Goal: Task Accomplishment & Management: Use online tool/utility

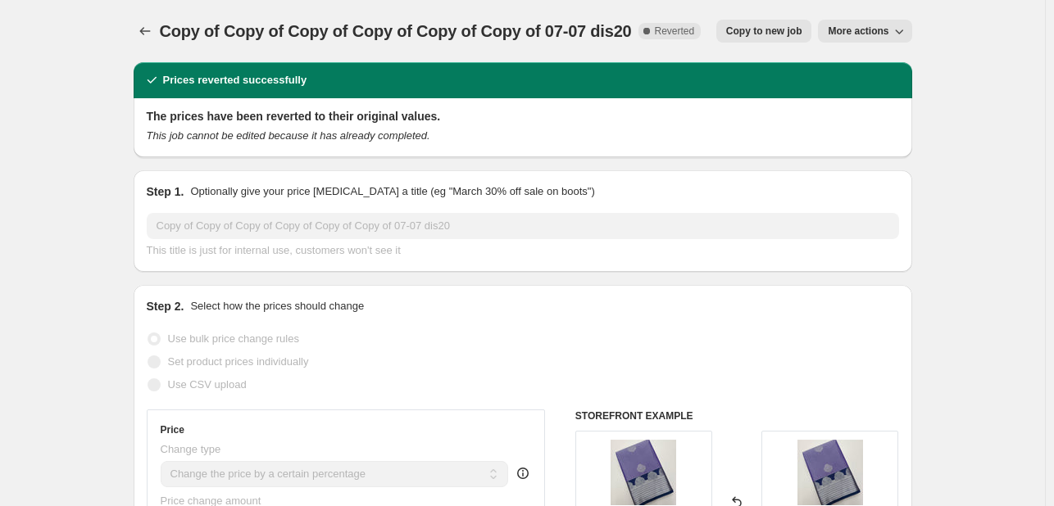
select select "percentage"
select select "no_change"
select select "tag"
select select "not_equal"
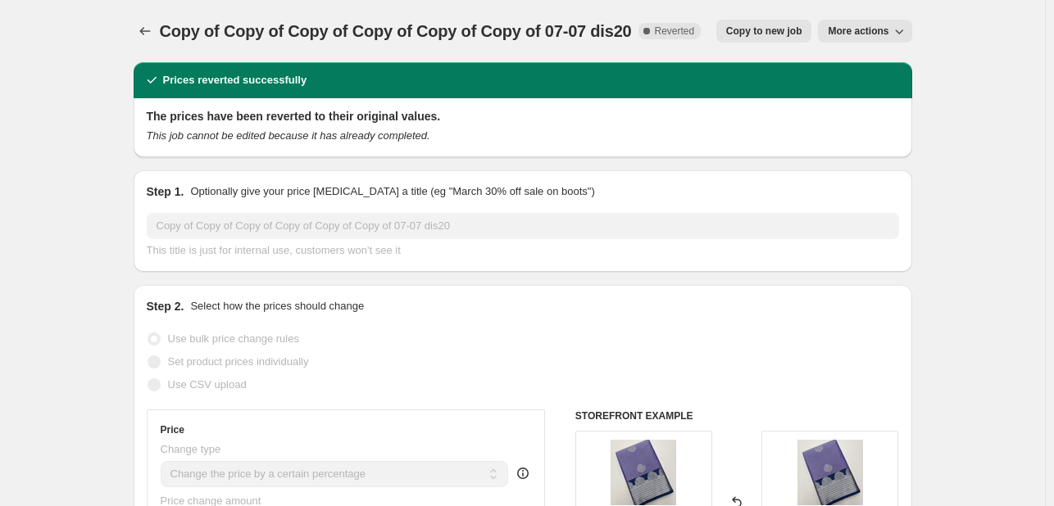
click at [160, 34] on div at bounding box center [147, 31] width 26 height 23
click at [144, 34] on icon "Price change jobs" at bounding box center [145, 31] width 16 height 16
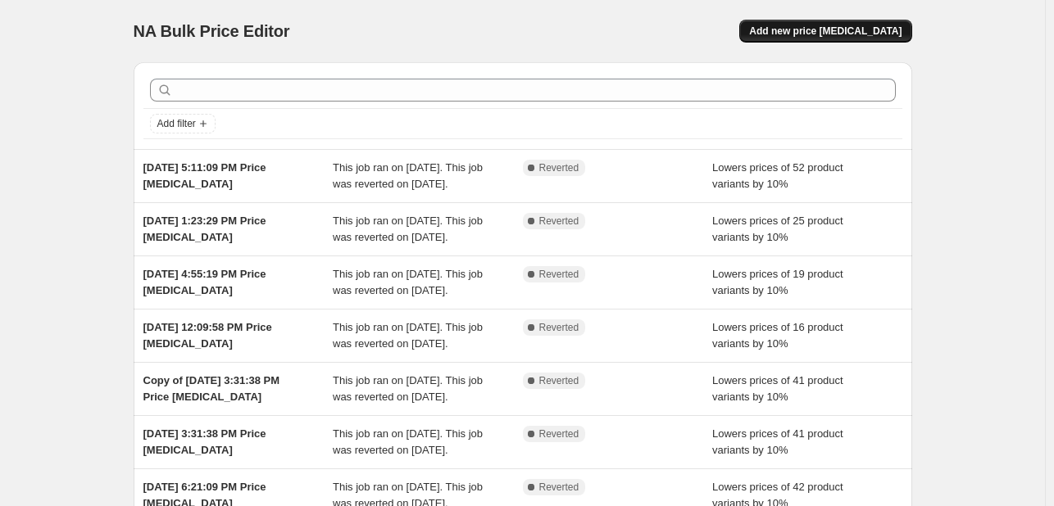
click at [800, 33] on span "Add new price [MEDICAL_DATA]" at bounding box center [825, 31] width 152 height 13
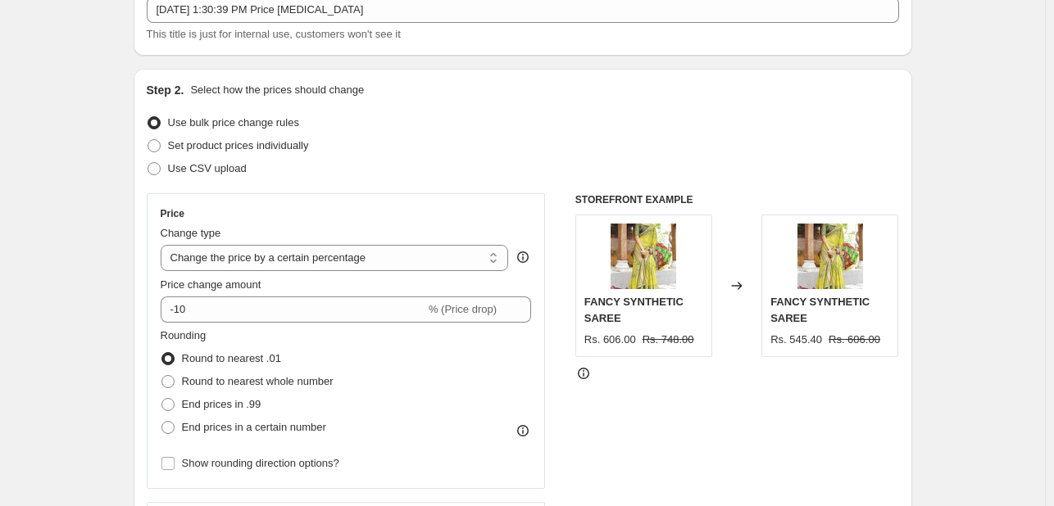
scroll to position [164, 0]
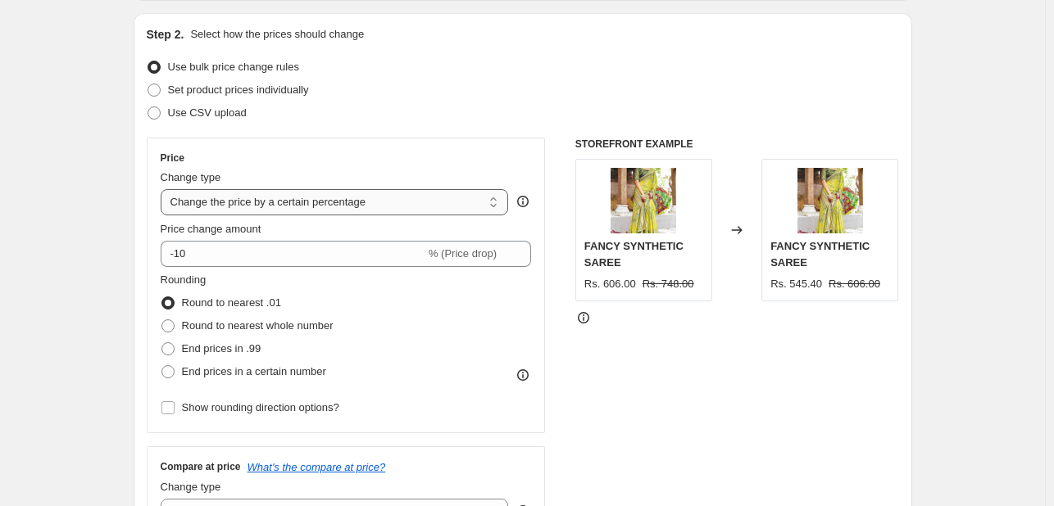
click at [332, 207] on select "Change the price to a certain amount Change the price by a certain amount Chang…" at bounding box center [335, 202] width 348 height 26
select select "pcap"
click at [164, 189] on select "Change the price to a certain amount Change the price by a certain amount Chang…" at bounding box center [335, 202] width 348 height 26
type input "-20"
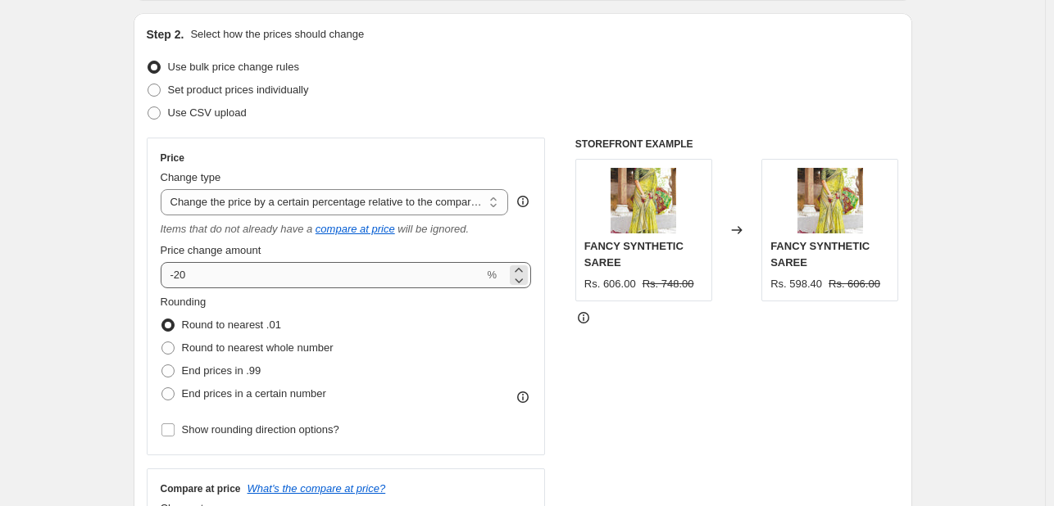
scroll to position [573, 0]
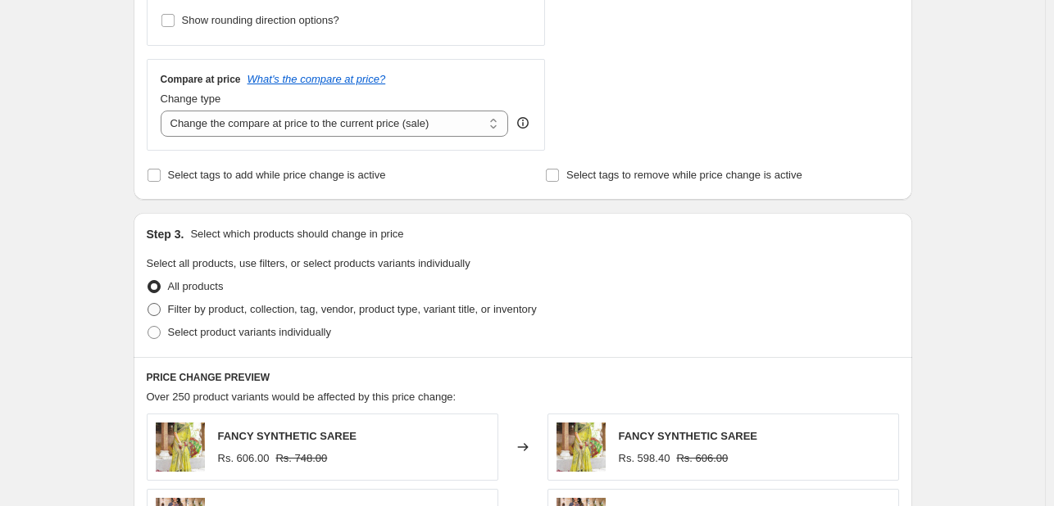
click at [242, 311] on span "Filter by product, collection, tag, vendor, product type, variant title, or inv…" at bounding box center [352, 309] width 369 height 12
click at [148, 304] on input "Filter by product, collection, tag, vendor, product type, variant title, or inv…" at bounding box center [147, 303] width 1 height 1
radio input "true"
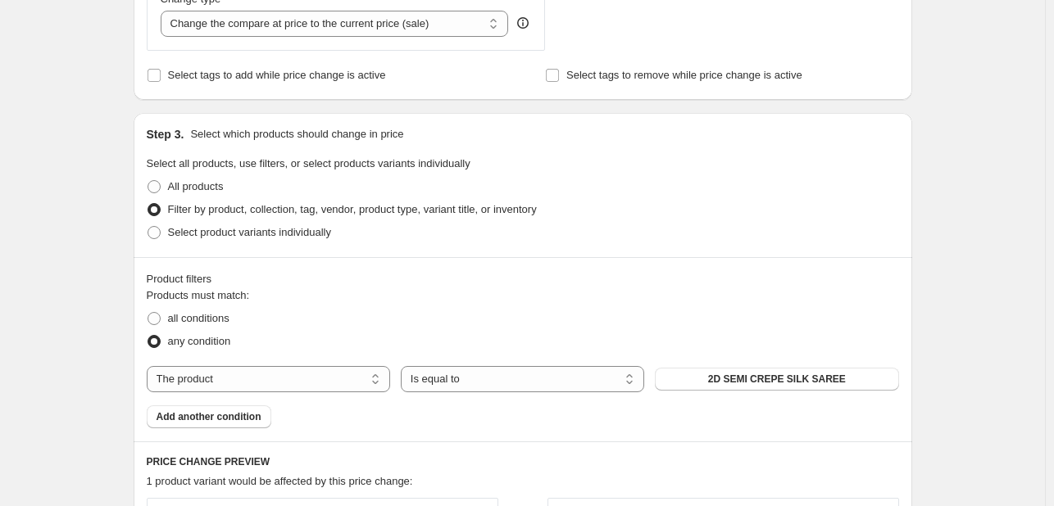
scroll to position [737, 0]
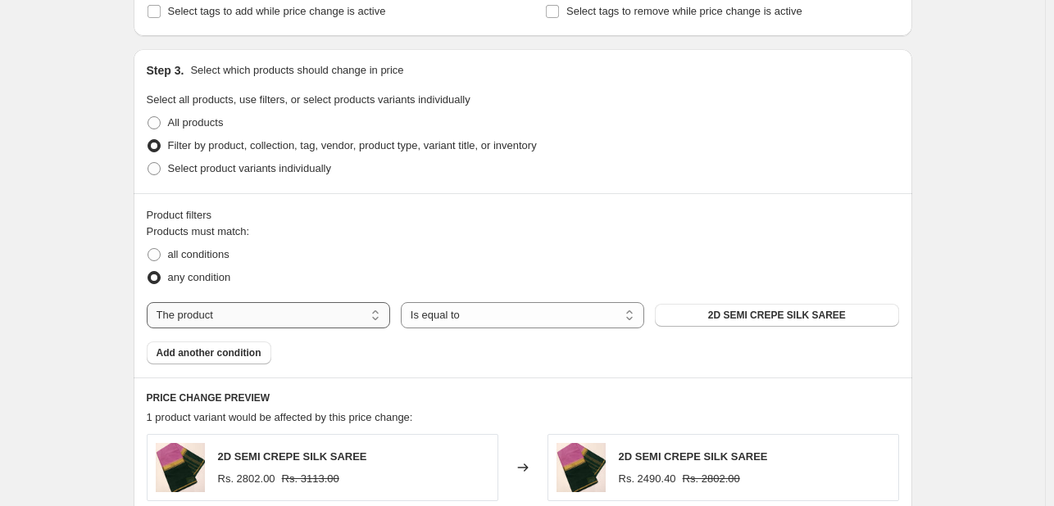
click at [288, 305] on select "The product The product's collection The product's tag The product's vendor The…" at bounding box center [268, 315] width 243 height 26
select select "tag"
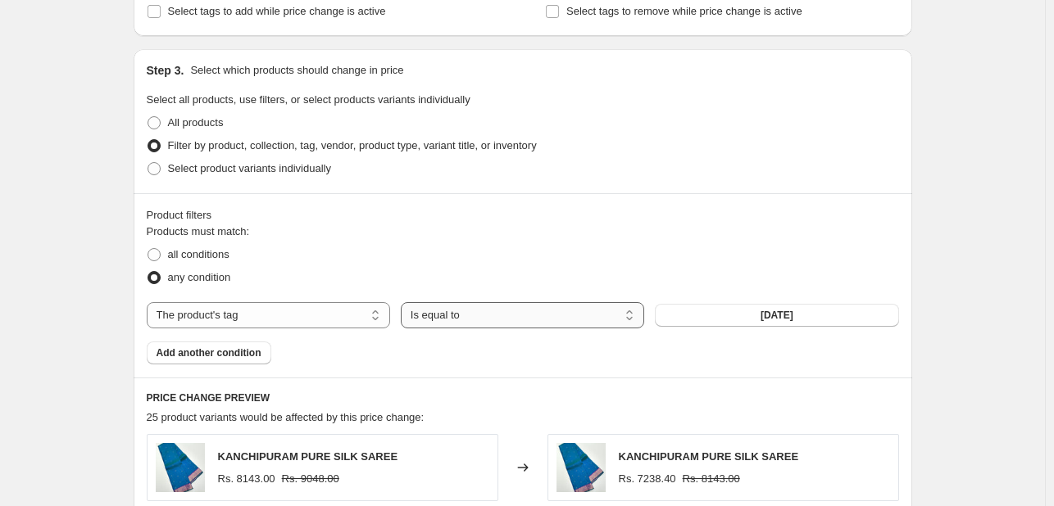
click at [521, 309] on select "Is equal to Is not equal to" at bounding box center [522, 315] width 243 height 26
click at [404, 302] on select "Is equal to Is not equal to" at bounding box center [522, 315] width 243 height 26
click at [793, 314] on span "05-08-2025" at bounding box center [776, 315] width 33 height 13
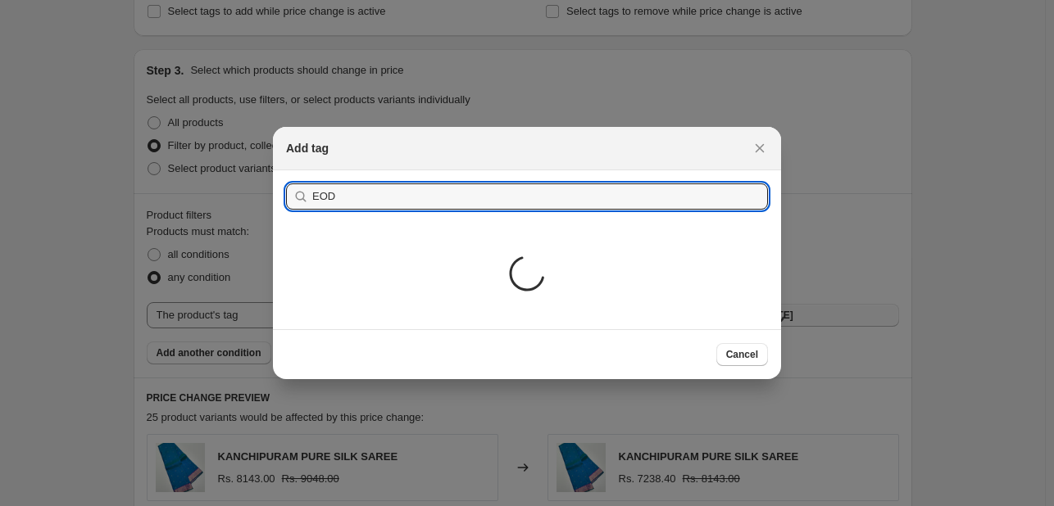
type input "EODD"
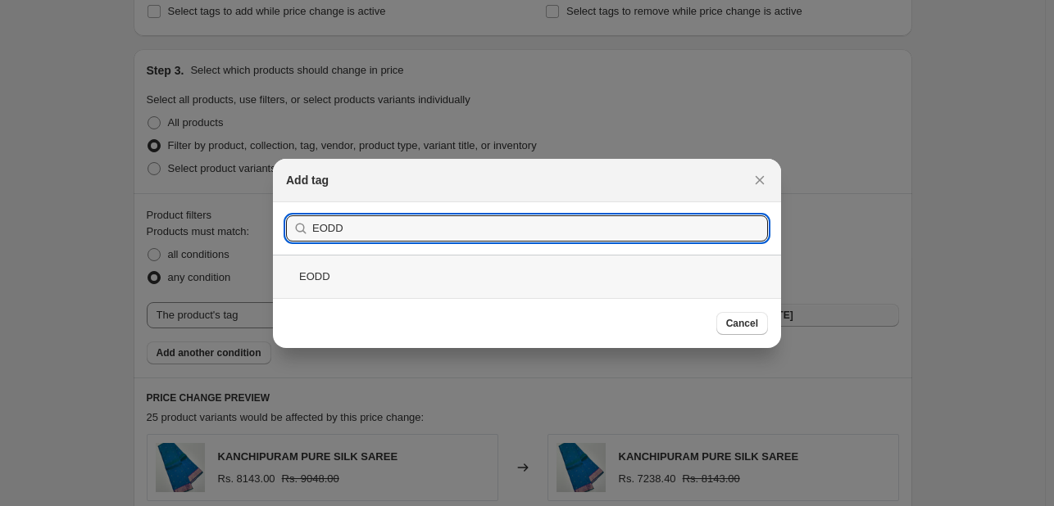
click at [507, 279] on div "EODD" at bounding box center [527, 276] width 508 height 43
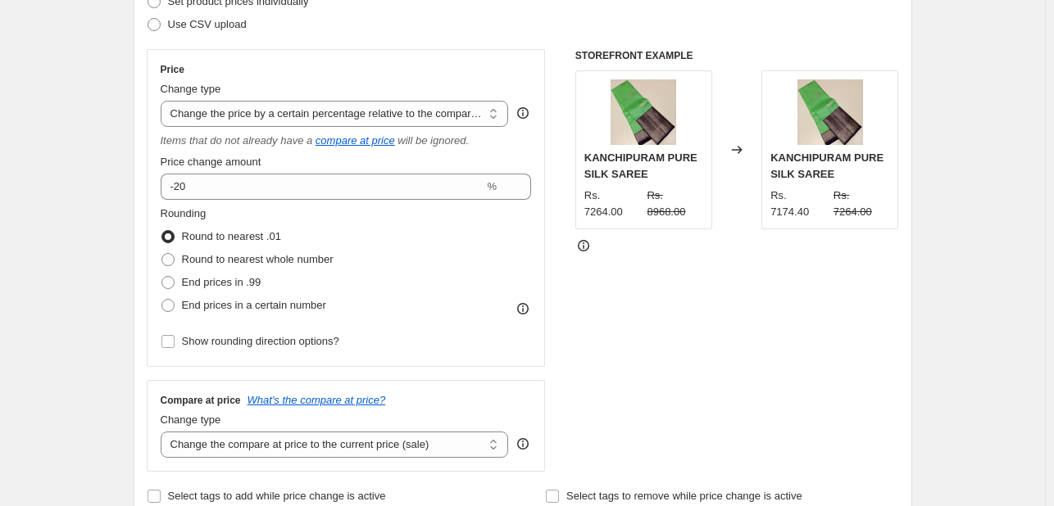
scroll to position [246, 0]
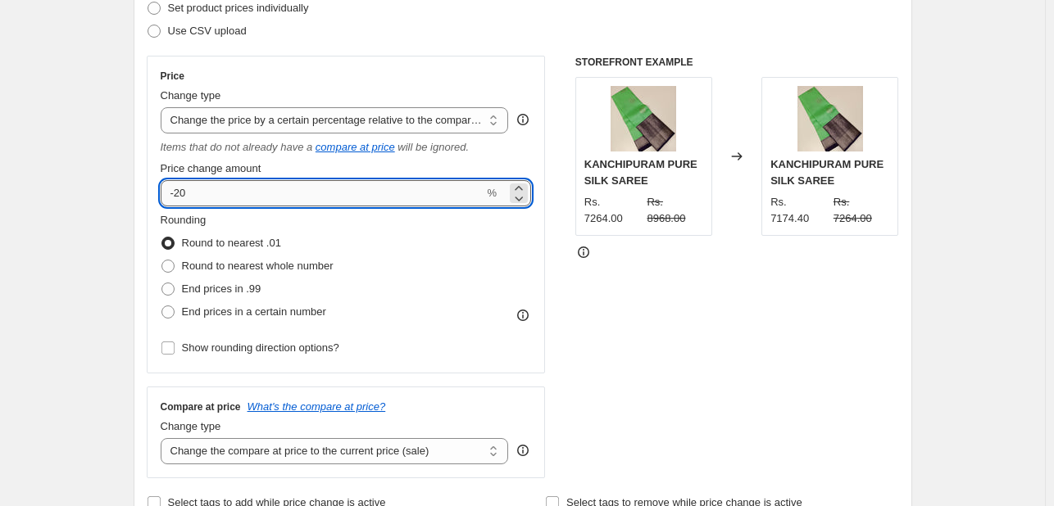
click at [227, 188] on input "-20" at bounding box center [323, 193] width 324 height 26
type input "-2"
type input "-10"
click at [688, 223] on div "STOREFRONT EXAMPLE KANCHIPURAM PURE SILK SAREE Rs. 7264.00 Rs. 8968.00 Changed …" at bounding box center [737, 267] width 324 height 423
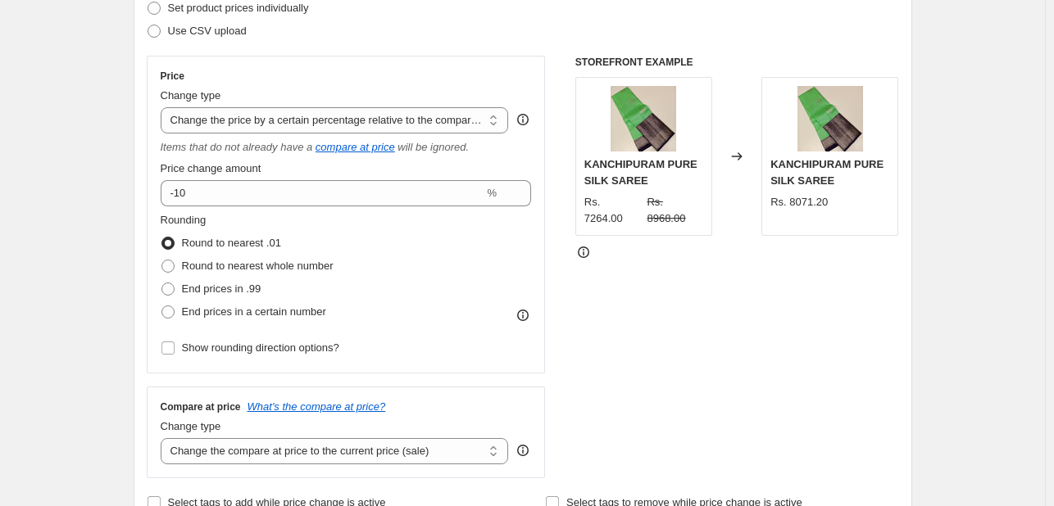
click at [410, 101] on div "Change type" at bounding box center [335, 96] width 348 height 16
click at [412, 111] on select "Change the price to a certain amount Change the price by a certain amount Chang…" at bounding box center [335, 120] width 348 height 26
select select "bcap"
click at [164, 107] on select "Change the price to a certain amount Change the price by a certain amount Chang…" at bounding box center [335, 120] width 348 height 26
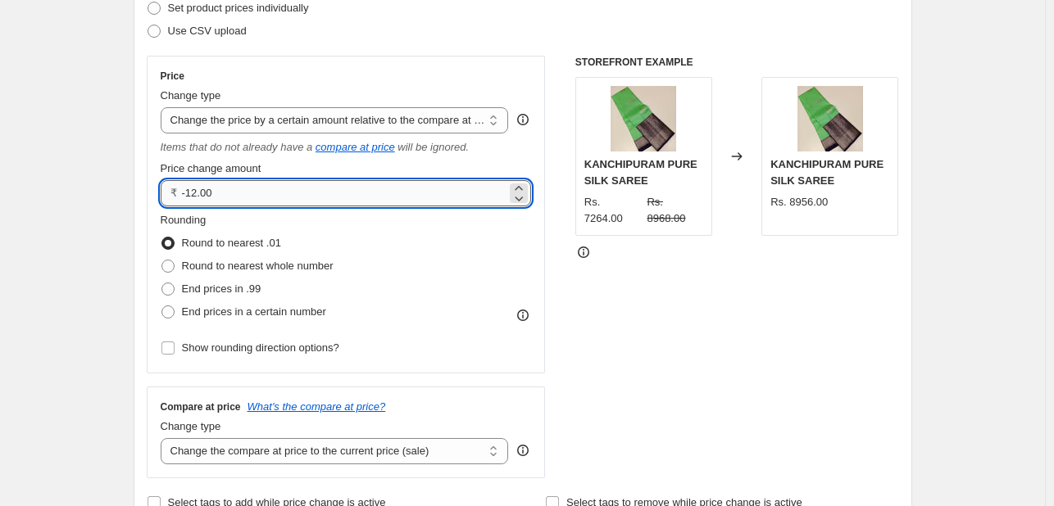
click at [199, 191] on input "-12.00" at bounding box center [344, 193] width 325 height 26
type input "-10.00"
click at [653, 261] on div "STOREFRONT EXAMPLE KANCHIPURAM PURE SILK SAREE Rs. 7264.00 Rs. 8968.00 Changed …" at bounding box center [737, 267] width 324 height 423
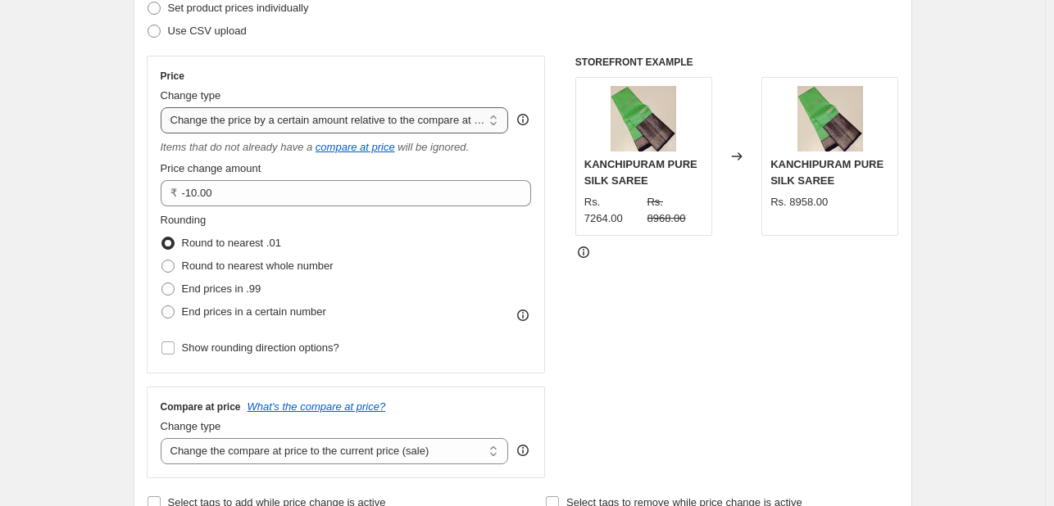
click at [426, 122] on select "Change the price to a certain amount Change the price by a certain amount Chang…" at bounding box center [335, 120] width 348 height 26
select select "pc"
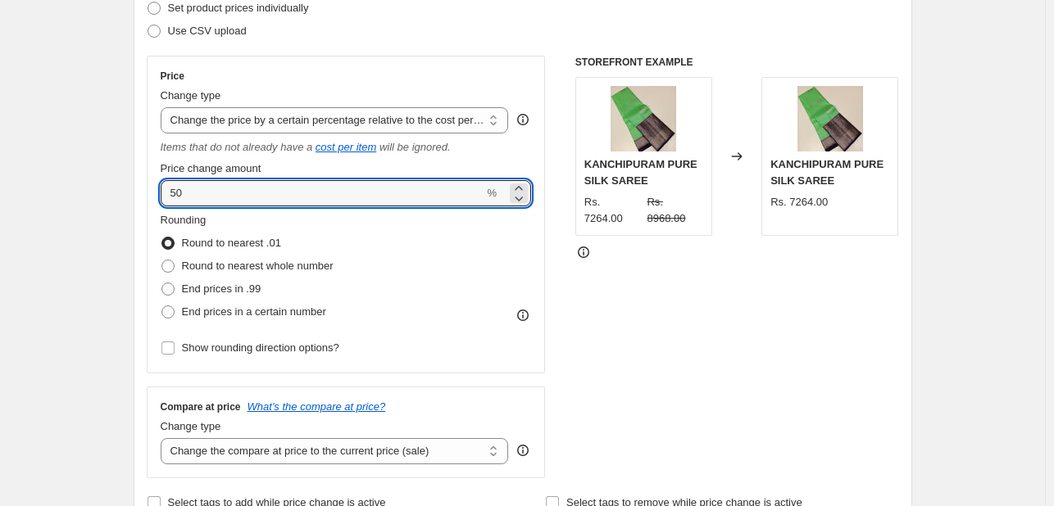
drag, startPoint x: 223, startPoint y: 188, endPoint x: 133, endPoint y: 190, distance: 90.1
type input "10"
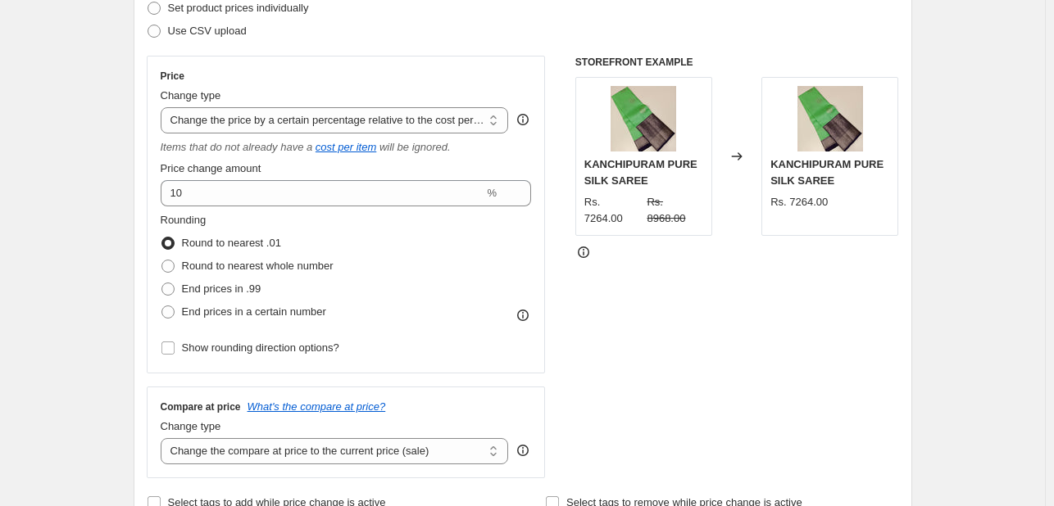
click at [439, 217] on div "Rounding Round to nearest .01 Round to nearest whole number End prices in .99 E…" at bounding box center [346, 267] width 371 height 111
click at [265, 129] on select "Change the price to a certain amount Change the price by a certain amount Chang…" at bounding box center [335, 120] width 348 height 26
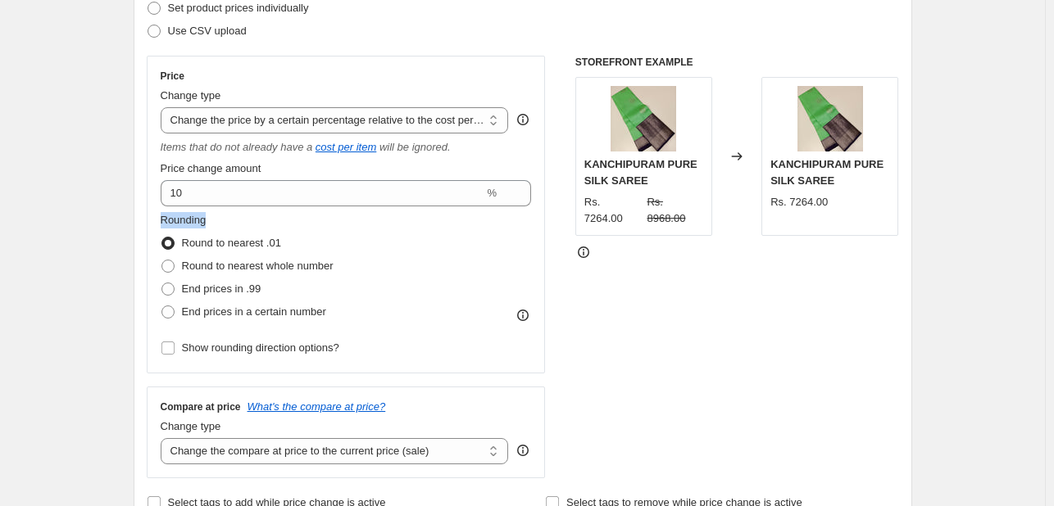
select select "bcap"
click at [164, 107] on select "Change the price to a certain amount Change the price by a certain amount Chang…" at bounding box center [335, 120] width 348 height 26
type input "-12.00"
click at [790, 269] on div "STOREFRONT EXAMPLE KANCHIPURAM PURE SILK SAREE Rs. 7264.00 Rs. 8968.00 Changed …" at bounding box center [737, 267] width 324 height 423
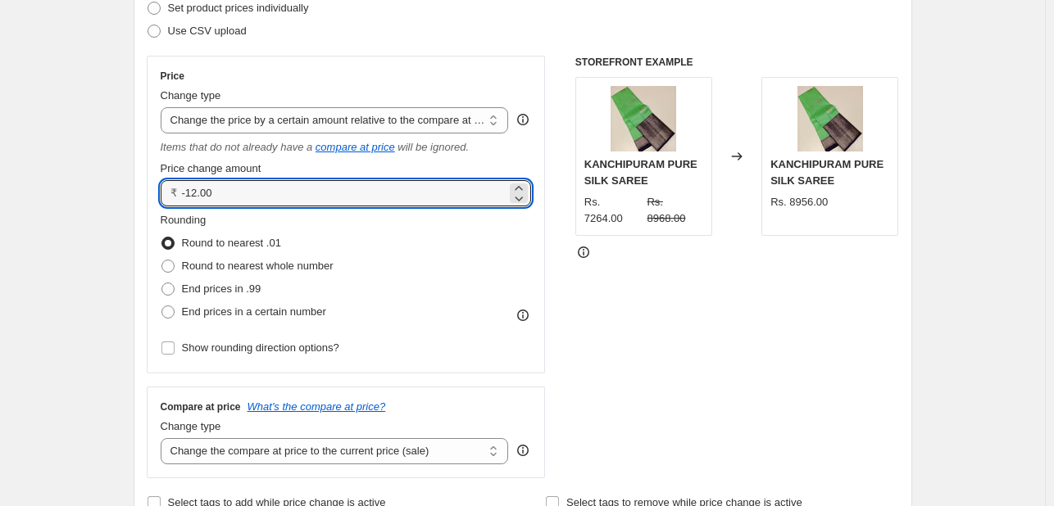
drag, startPoint x: 259, startPoint y: 194, endPoint x: 91, endPoint y: 201, distance: 168.1
click at [508, 231] on div "Rounding Round to nearest .01 Round to nearest whole number End prices in .99 E…" at bounding box center [346, 267] width 371 height 111
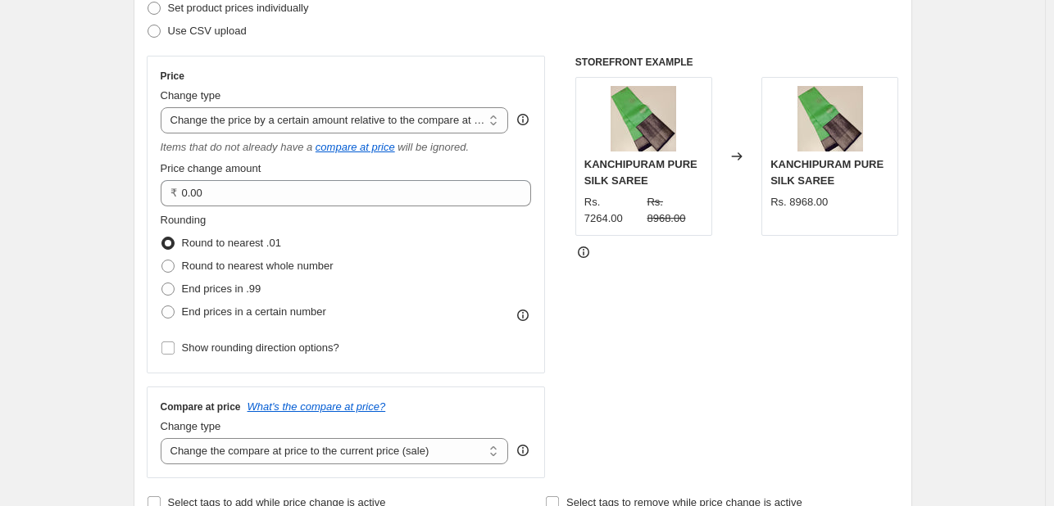
click at [666, 253] on div "STOREFRONT EXAMPLE KANCHIPURAM PURE SILK SAREE Rs. 7264.00 Rs. 8968.00 Changed …" at bounding box center [737, 267] width 324 height 423
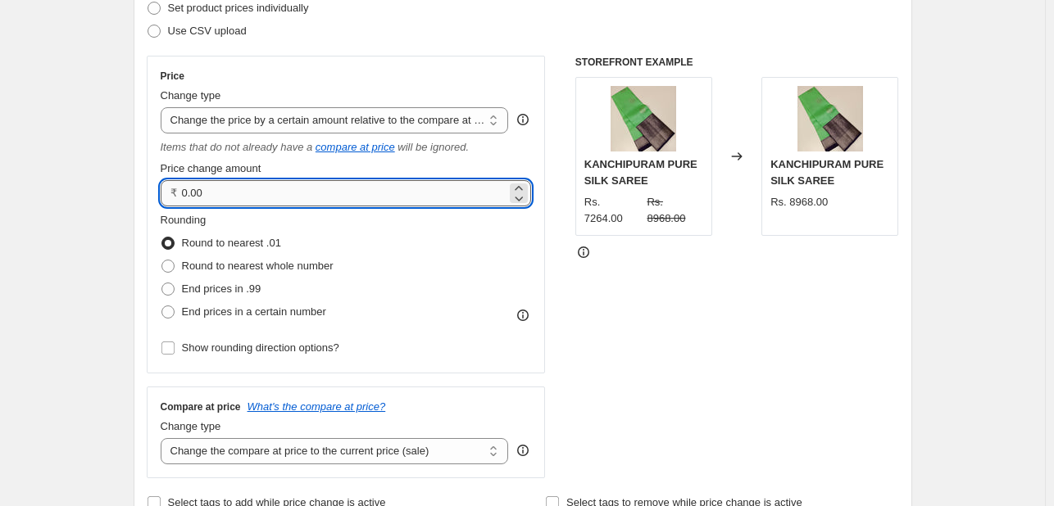
click at [272, 193] on input "0.00" at bounding box center [344, 193] width 325 height 26
drag, startPoint x: 272, startPoint y: 193, endPoint x: 61, endPoint y: 215, distance: 211.8
type input "10.00"
click at [498, 231] on div "Rounding Round to nearest .01 Round to nearest whole number End prices in .99 E…" at bounding box center [346, 267] width 371 height 111
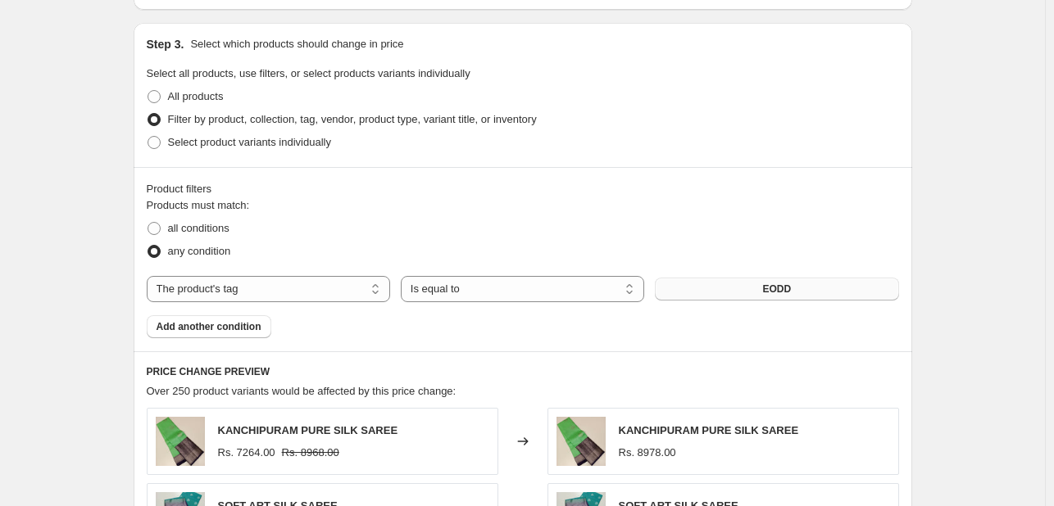
scroll to position [492, 0]
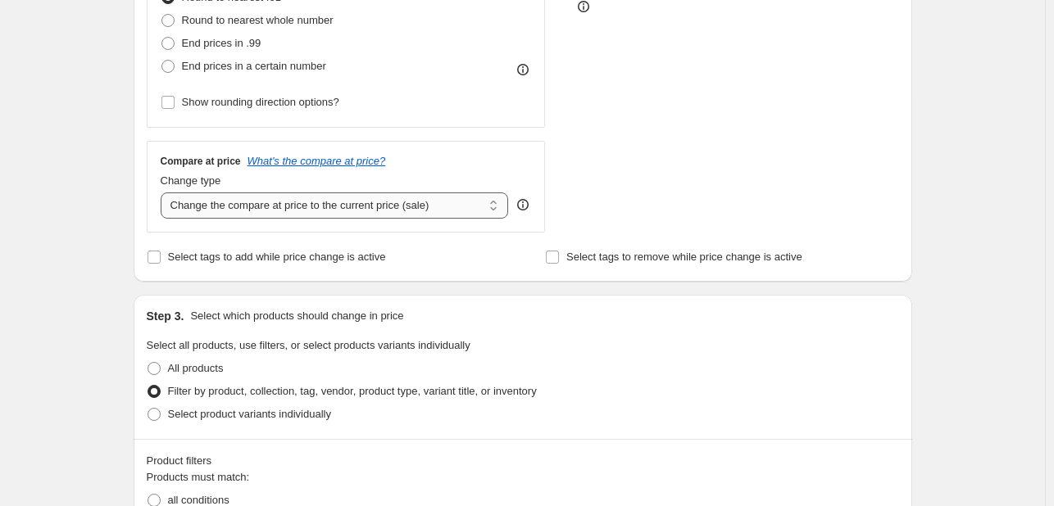
click at [388, 197] on select "Change the compare at price to the current price (sale) Change the compare at p…" at bounding box center [335, 206] width 348 height 26
select select "no_change"
click at [164, 193] on select "Change the compare at price to the current price (sale) Change the compare at p…" at bounding box center [335, 206] width 348 height 26
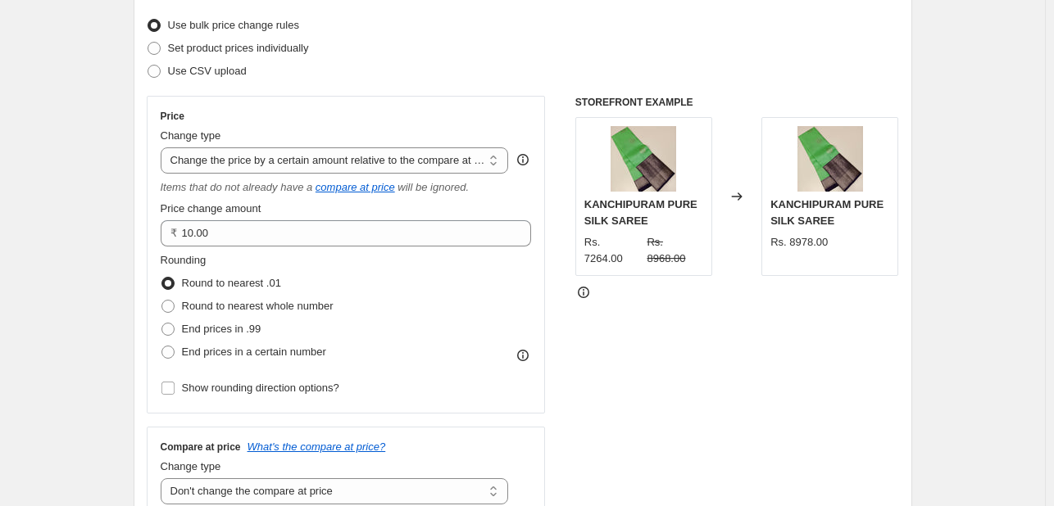
scroll to position [82, 0]
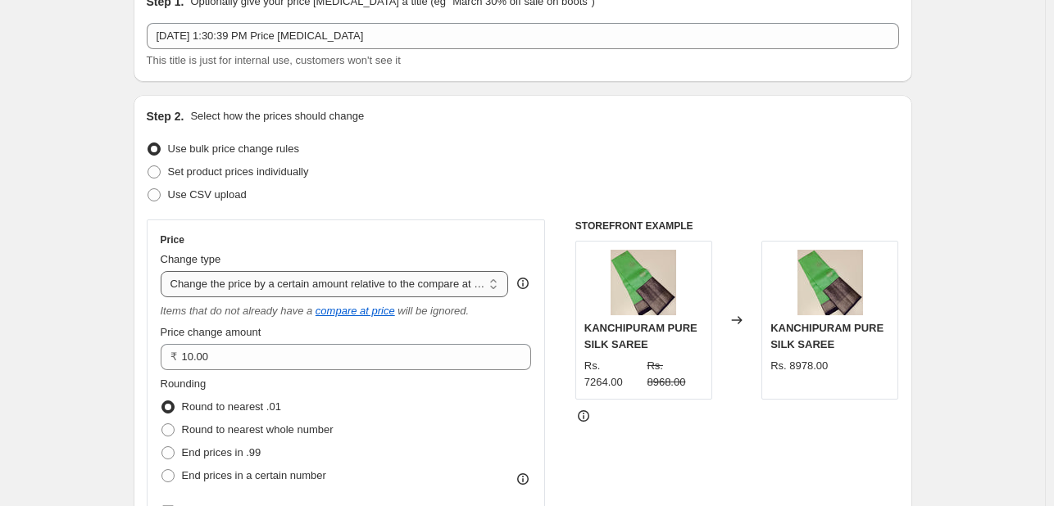
click at [369, 278] on select "Change the price to a certain amount Change the price by a certain amount Chang…" at bounding box center [335, 284] width 348 height 26
select select "percentage"
click at [164, 271] on select "Change the price to a certain amount Change the price by a certain amount Chang…" at bounding box center [335, 284] width 348 height 26
type input "-15"
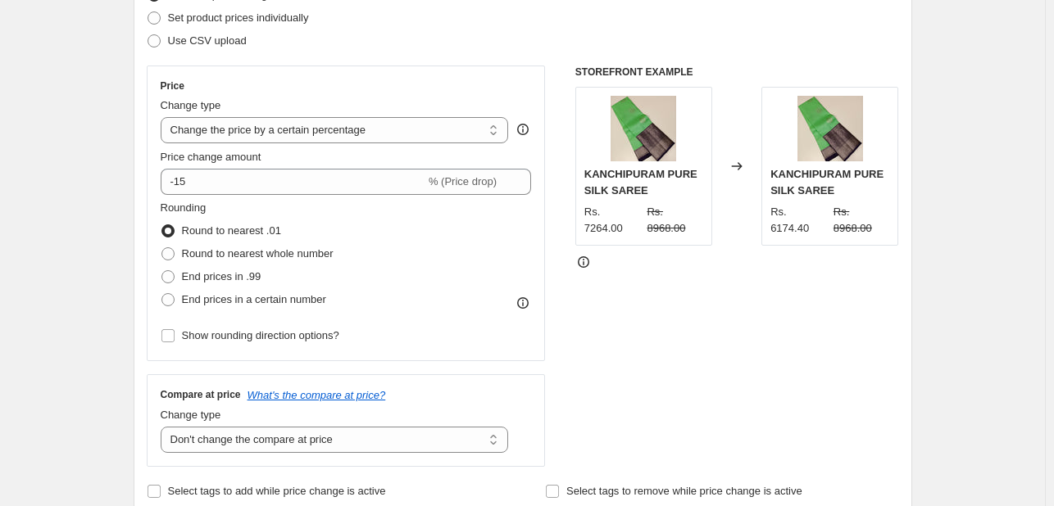
scroll to position [246, 0]
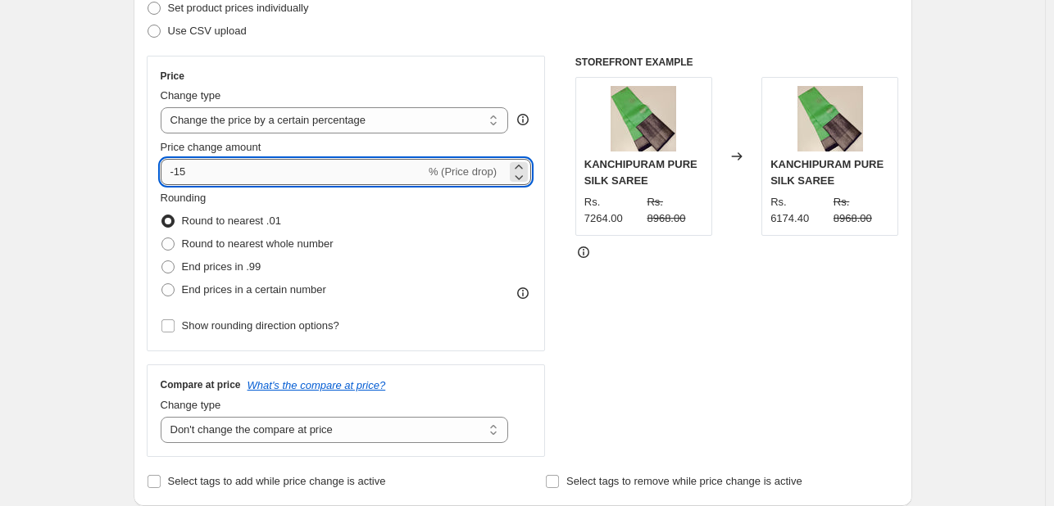
drag, startPoint x: 193, startPoint y: 178, endPoint x: 167, endPoint y: 178, distance: 25.4
click at [167, 178] on input "-15" at bounding box center [293, 172] width 265 height 26
type input "0"
click at [378, 215] on div "Rounding Round to nearest .01 Round to nearest whole number End prices in .99 E…" at bounding box center [346, 245] width 371 height 111
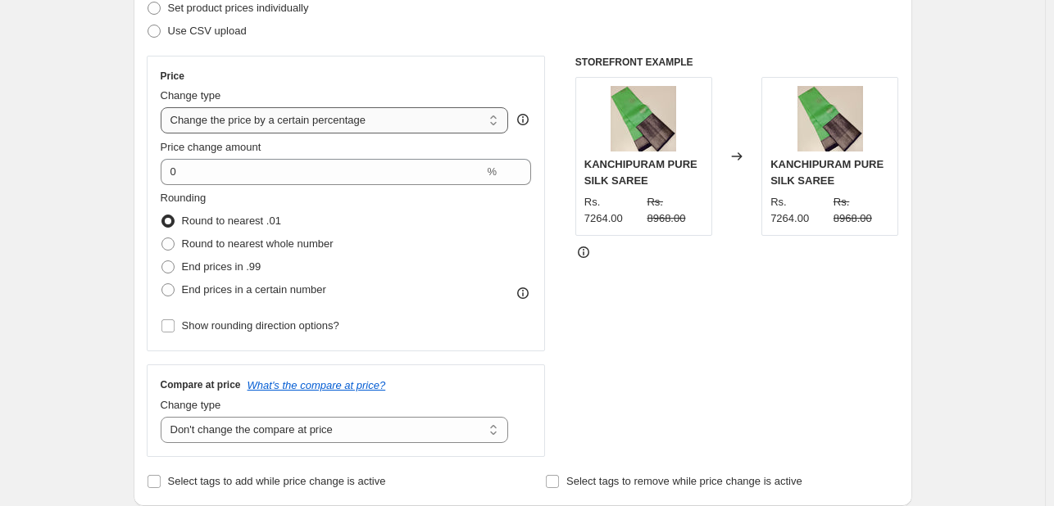
click at [237, 111] on select "Change the price to a certain amount Change the price by a certain amount Chang…" at bounding box center [335, 120] width 348 height 26
click at [164, 107] on select "Change the price to a certain amount Change the price by a certain amount Chang…" at bounding box center [335, 120] width 348 height 26
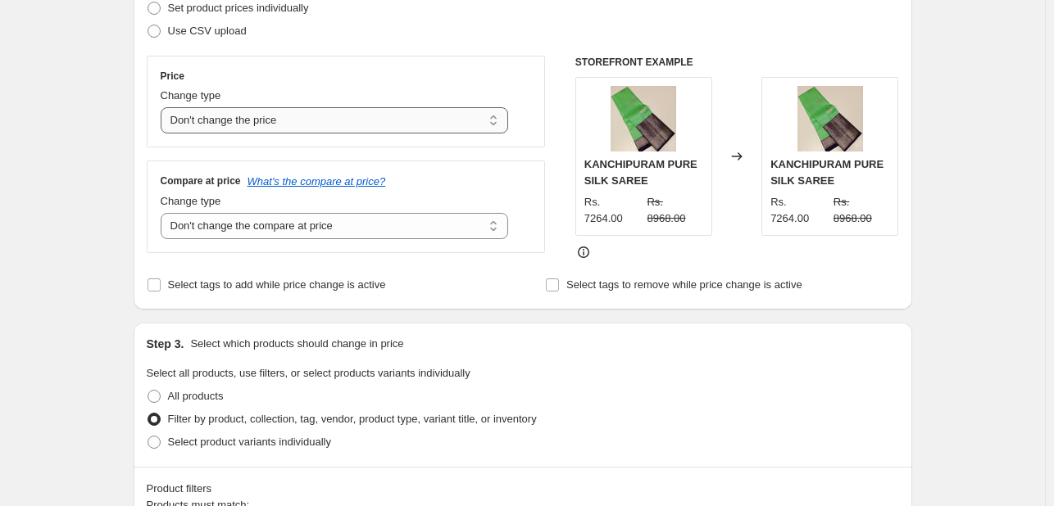
click at [298, 119] on select "Change the price to a certain amount Change the price by a certain amount Chang…" at bounding box center [335, 120] width 348 height 26
select select "pc"
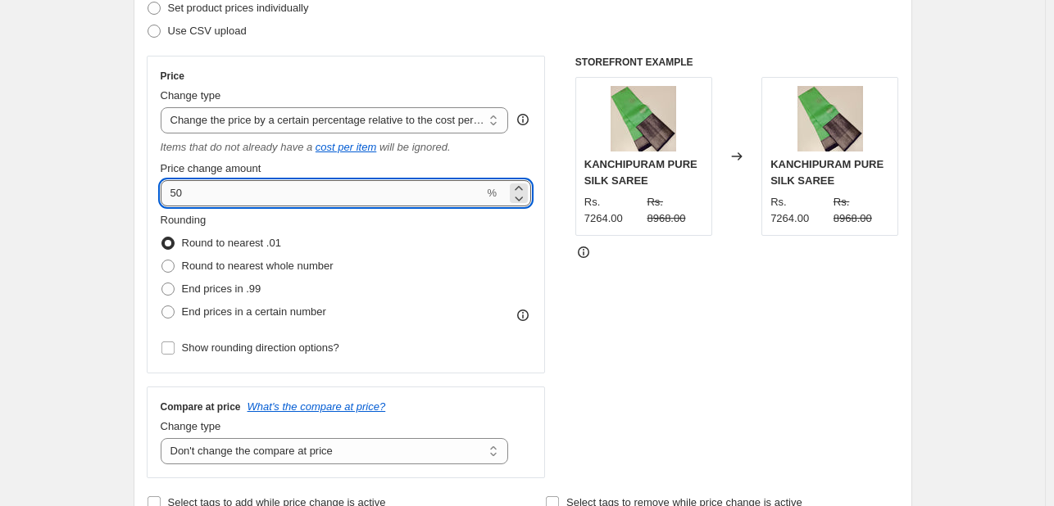
drag, startPoint x: 215, startPoint y: 193, endPoint x: 165, endPoint y: 199, distance: 51.1
click at [165, 199] on input "50" at bounding box center [323, 193] width 324 height 26
type input "10"
click at [459, 233] on div "Rounding Round to nearest .01 Round to nearest whole number End prices in .99 E…" at bounding box center [346, 267] width 371 height 111
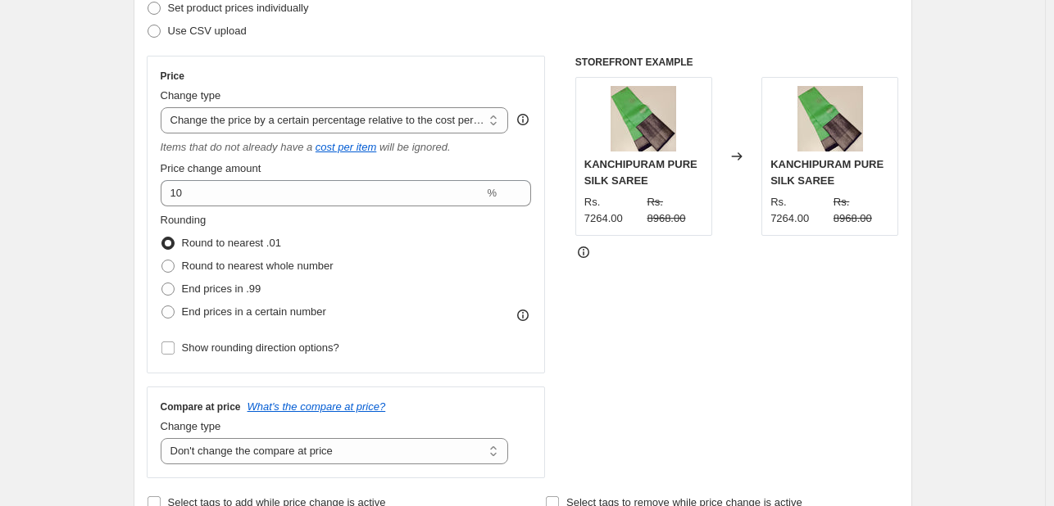
click at [458, 230] on div "Rounding Round to nearest .01 Round to nearest whole number End prices in .99 E…" at bounding box center [346, 267] width 371 height 111
click at [218, 125] on select "Change the price to a certain amount Change the price by a certain amount Chang…" at bounding box center [335, 120] width 348 height 26
select select "pcap"
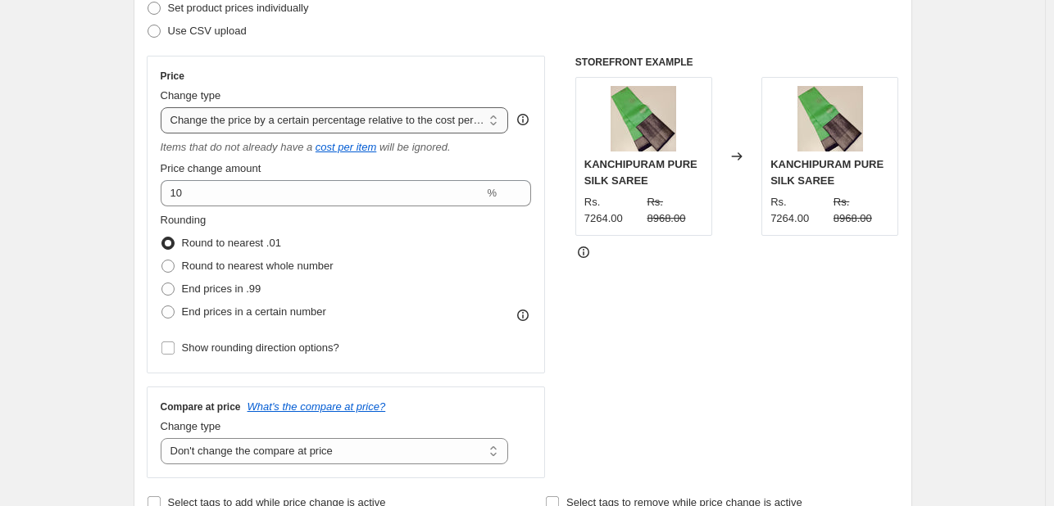
click at [164, 107] on select "Change the price to a certain amount Change the price by a certain amount Chang…" at bounding box center [335, 120] width 348 height 26
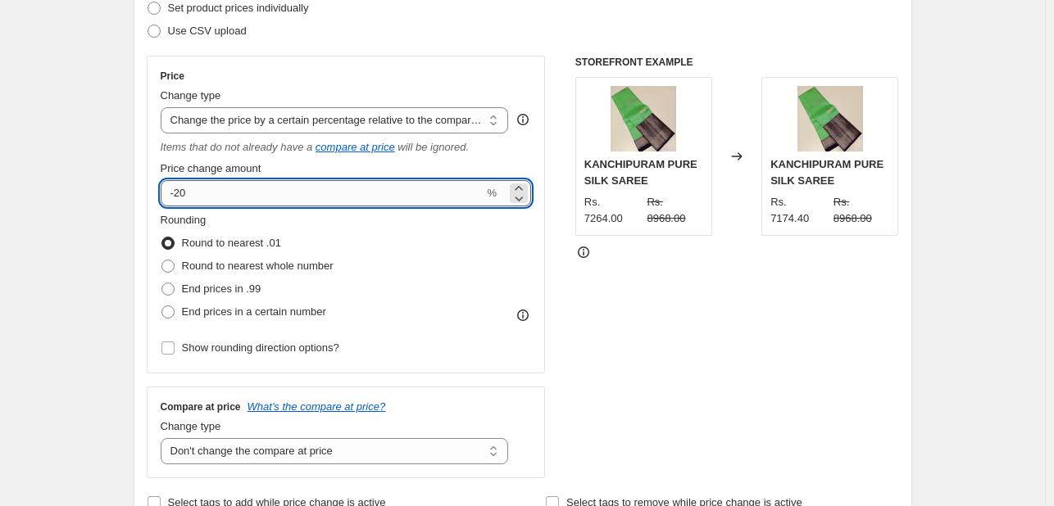
click at [181, 197] on input "-20" at bounding box center [323, 193] width 324 height 26
type input "-10"
click at [446, 224] on div "Rounding Round to nearest .01 Round to nearest whole number End prices in .99 E…" at bounding box center [346, 267] width 371 height 111
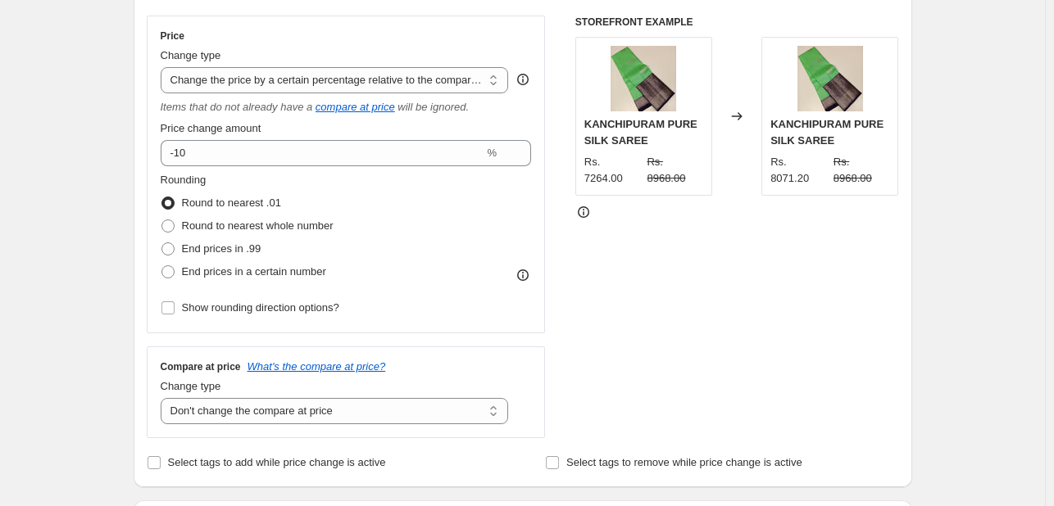
scroll to position [271, 0]
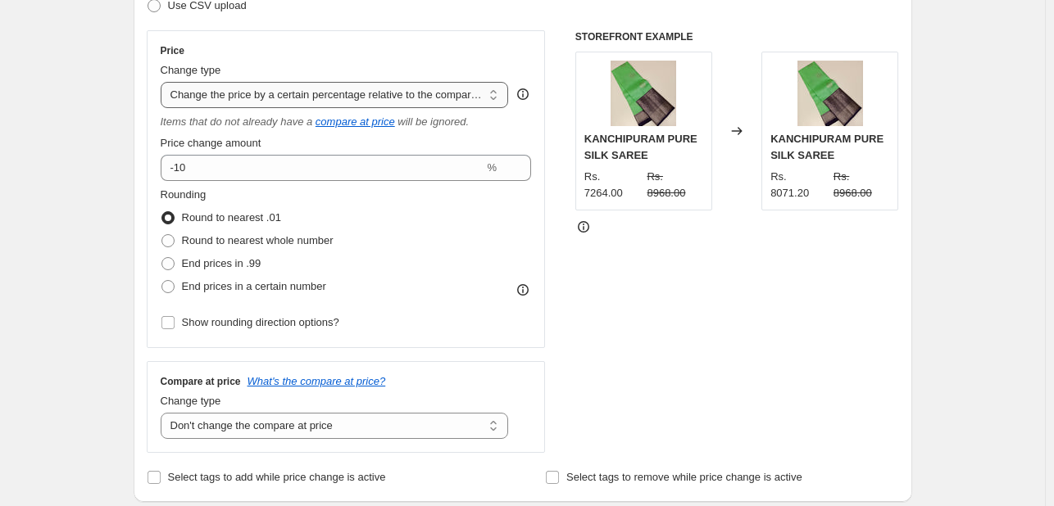
click at [469, 101] on select "Change the price to a certain amount Change the price by a certain amount Chang…" at bounding box center [335, 95] width 348 height 26
click at [793, 366] on div "STOREFRONT EXAMPLE KANCHIPURAM PURE SILK SAREE Rs. 7264.00 Rs. 8968.00 Changed …" at bounding box center [737, 241] width 324 height 423
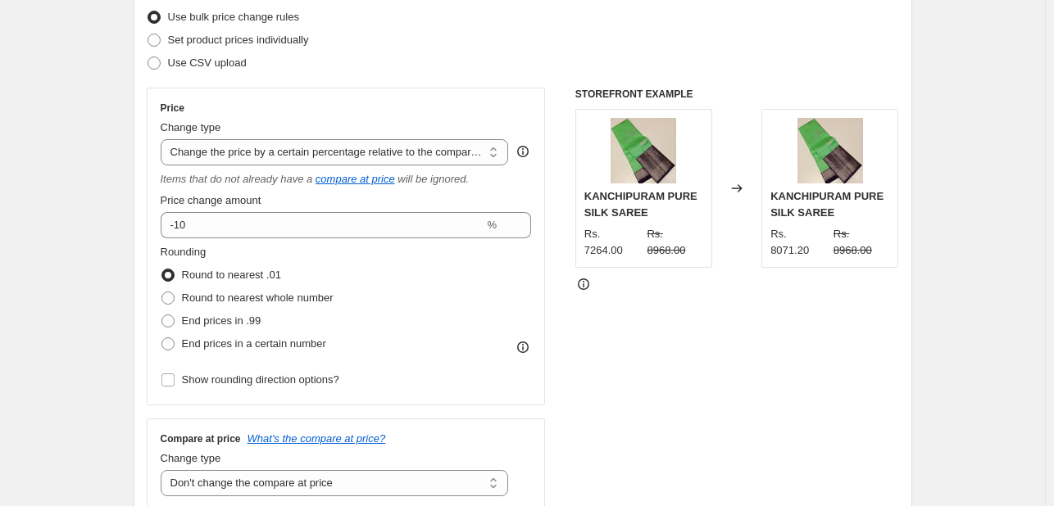
scroll to position [0, 0]
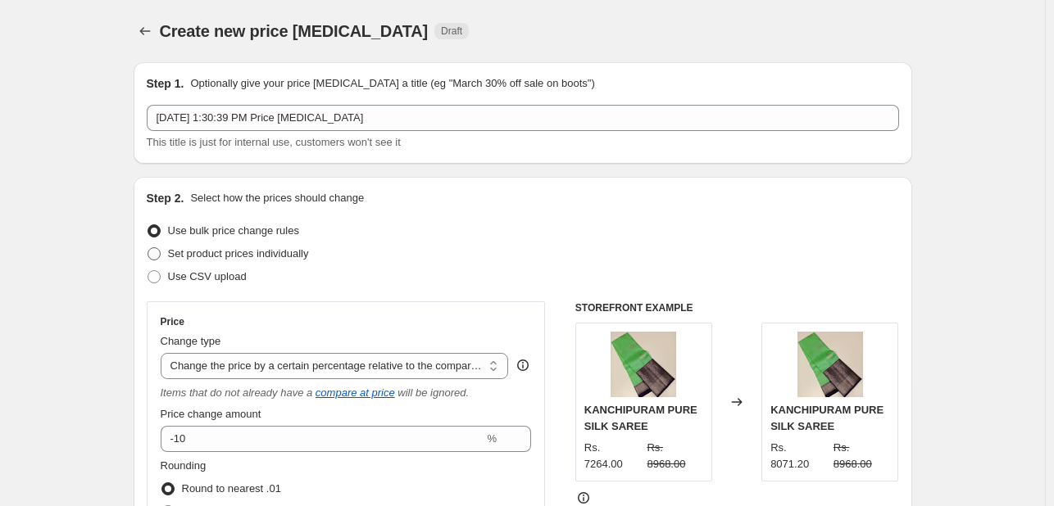
click at [297, 250] on span "Set product prices individually" at bounding box center [238, 253] width 141 height 12
click at [148, 248] on input "Set product prices individually" at bounding box center [147, 247] width 1 height 1
radio input "true"
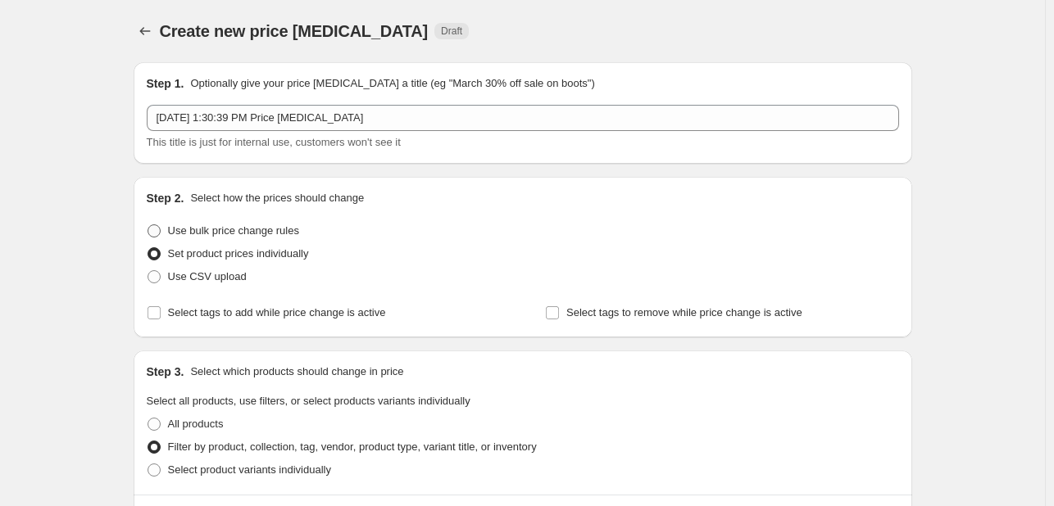
click at [240, 236] on span "Use bulk price change rules" at bounding box center [233, 230] width 131 height 12
click at [148, 225] on input "Use bulk price change rules" at bounding box center [147, 224] width 1 height 1
radio input "true"
select select "pcap"
select select "no_change"
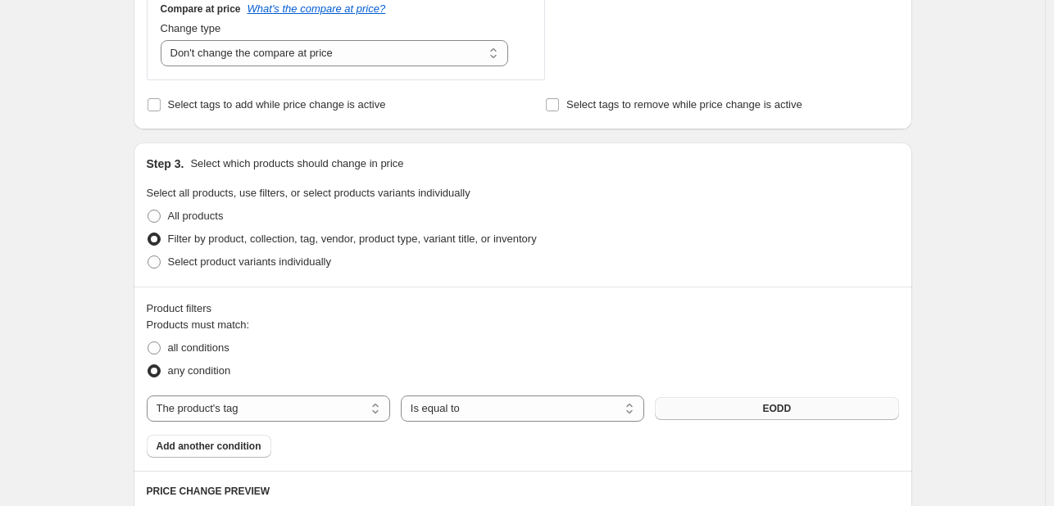
scroll to position [819, 0]
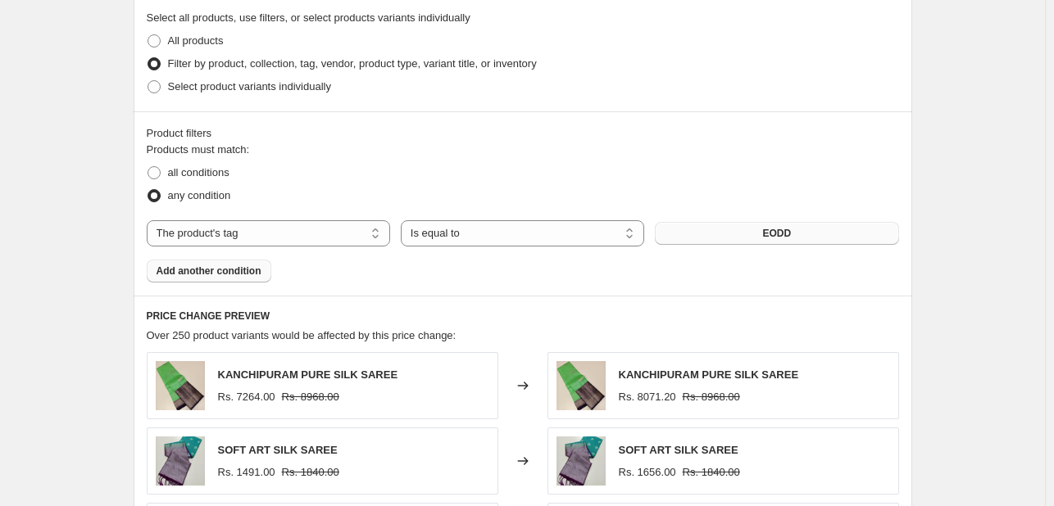
click at [242, 277] on span "Add another condition" at bounding box center [208, 271] width 105 height 13
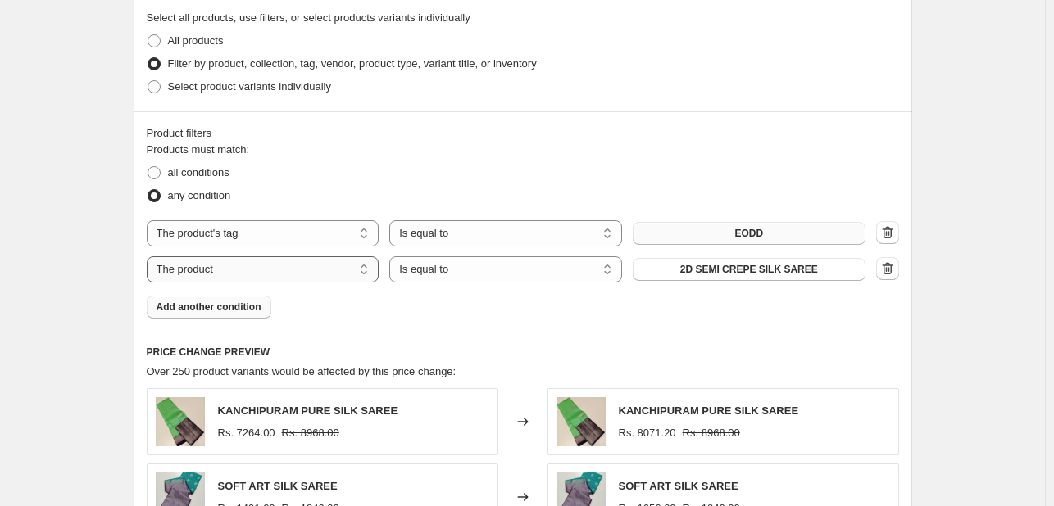
click at [254, 265] on select "The product The product's collection The product's tag The product's vendor The…" at bounding box center [263, 269] width 233 height 26
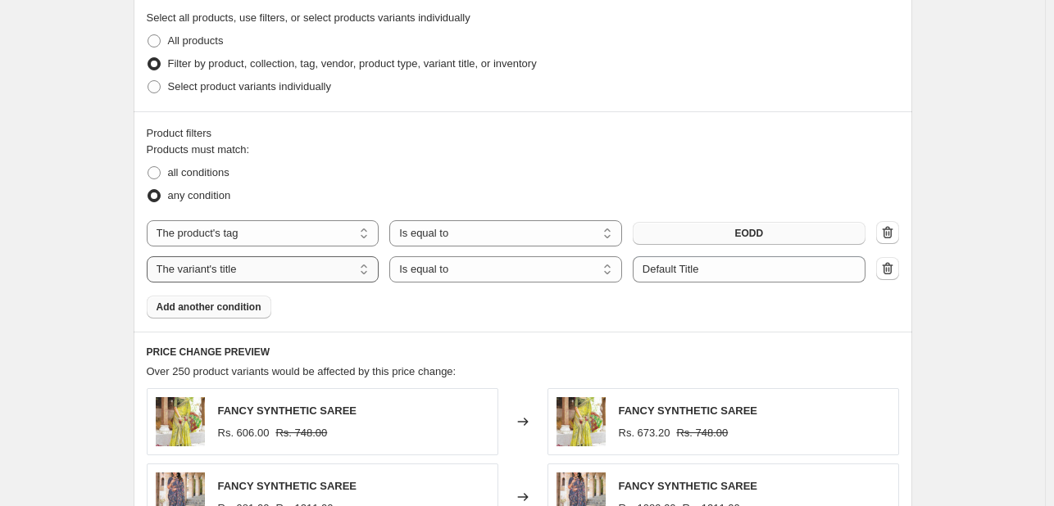
click at [193, 266] on select "The product The product's collection The product's tag The product's vendor The…" at bounding box center [263, 269] width 233 height 26
select select "product"
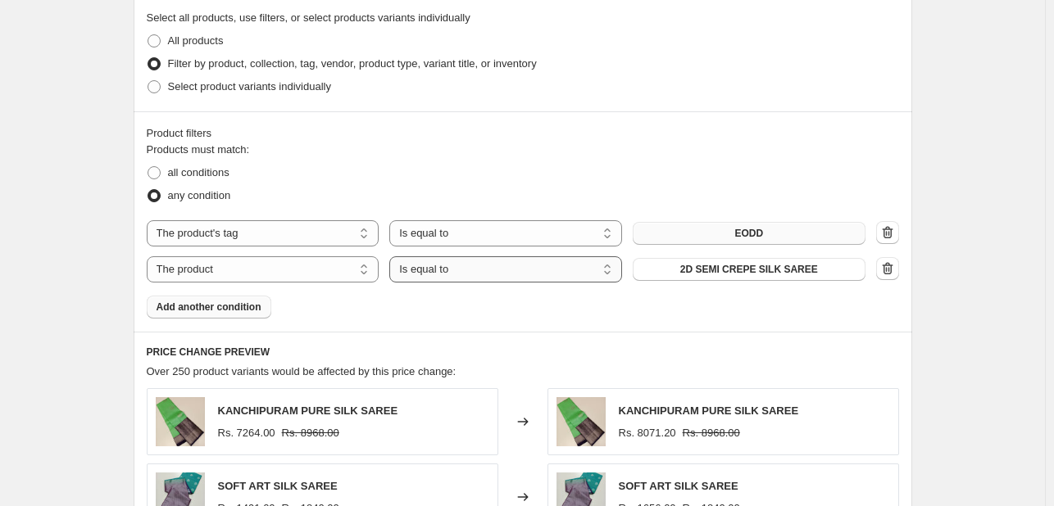
click at [449, 273] on select "Is equal to Is not equal to" at bounding box center [505, 269] width 233 height 26
click at [814, 274] on button "2D SEMI CREPE SILK SAREE" at bounding box center [748, 269] width 233 height 23
click at [800, 277] on button "SEMI CREPE SILK SAREE" at bounding box center [748, 269] width 233 height 23
click at [886, 232] on icon "button" at bounding box center [887, 232] width 16 height 16
select select "product"
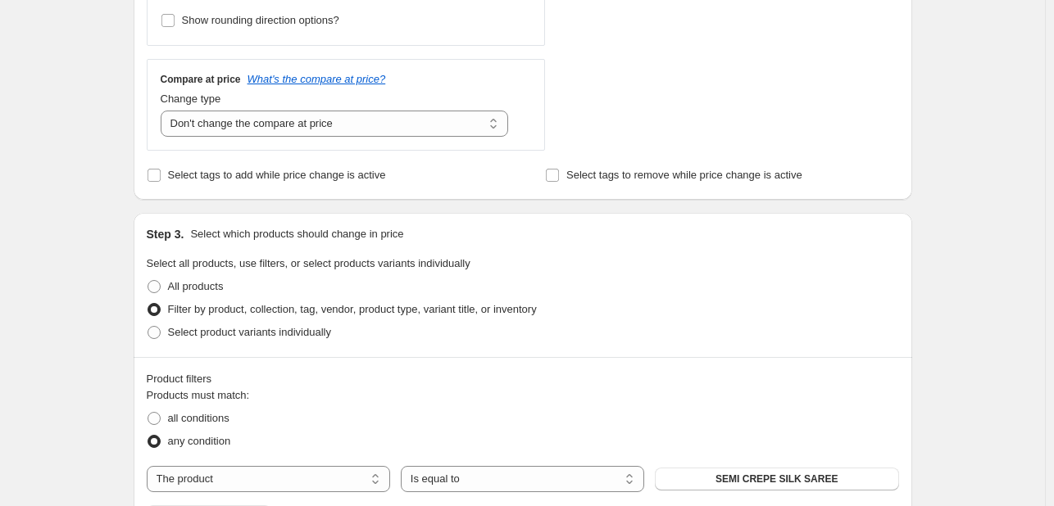
scroll to position [1035, 0]
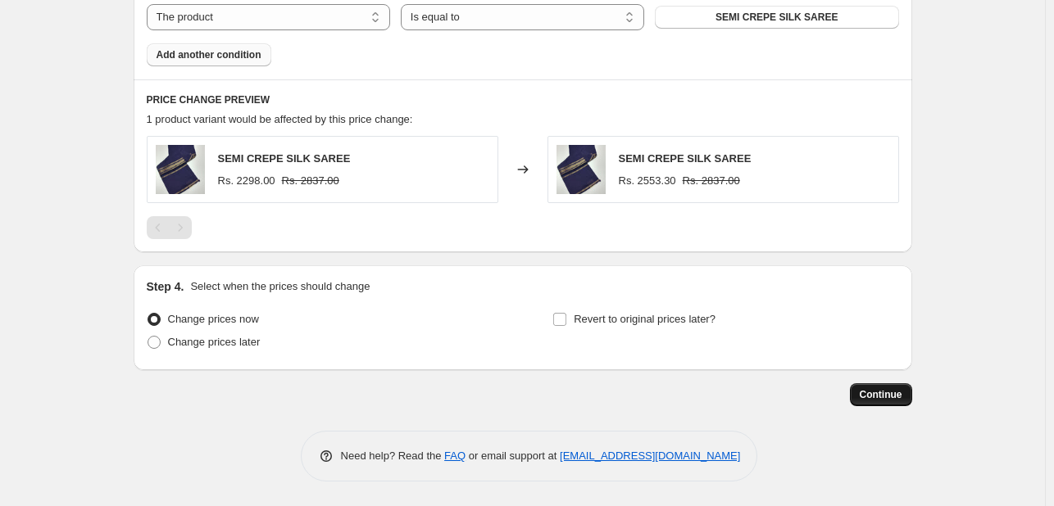
click at [881, 397] on span "Continue" at bounding box center [880, 394] width 43 height 13
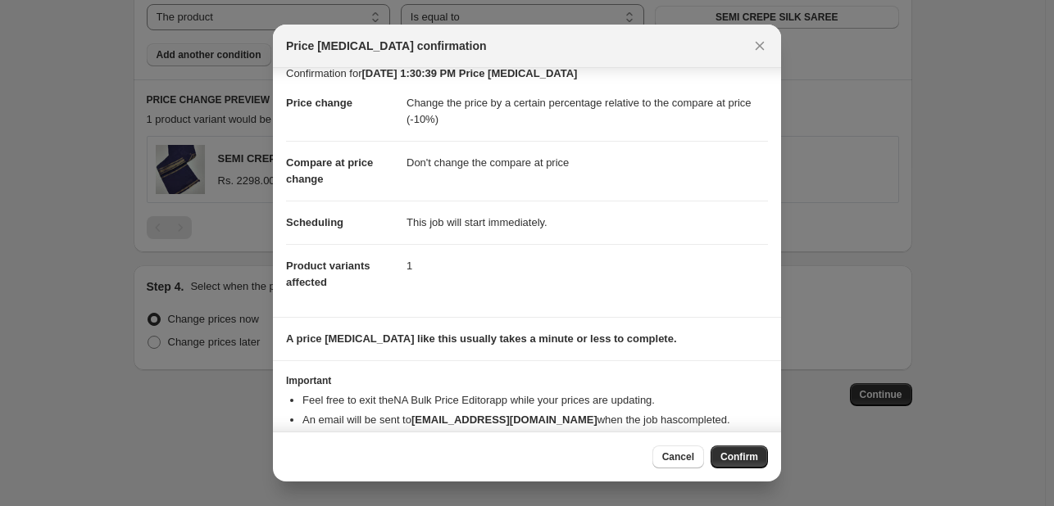
scroll to position [0, 0]
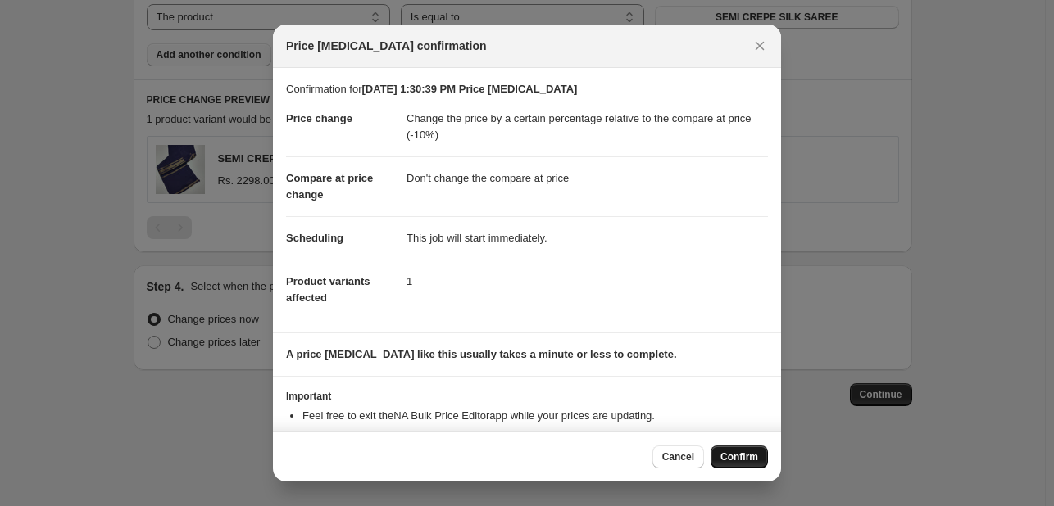
click at [747, 460] on span "Confirm" at bounding box center [739, 457] width 38 height 13
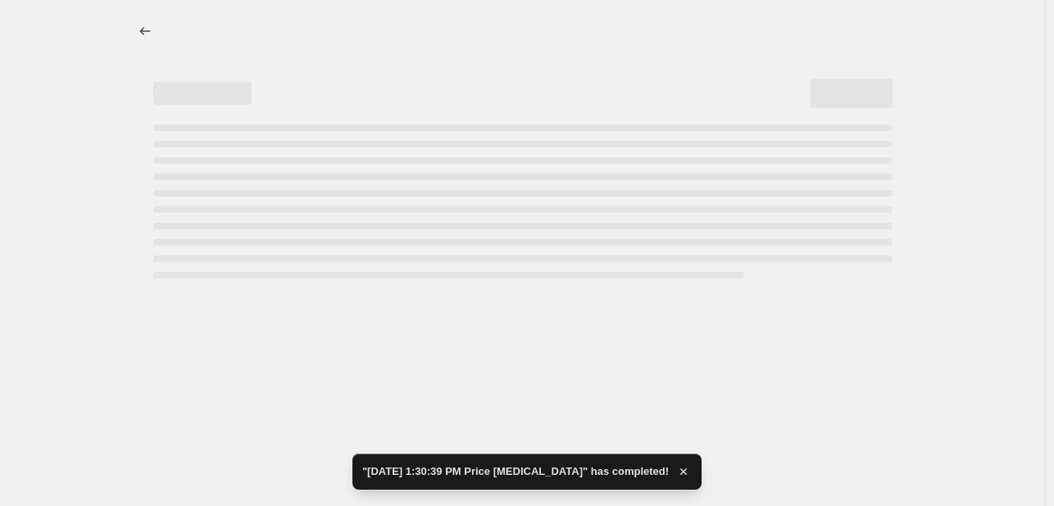
select select "pcap"
select select "no_change"
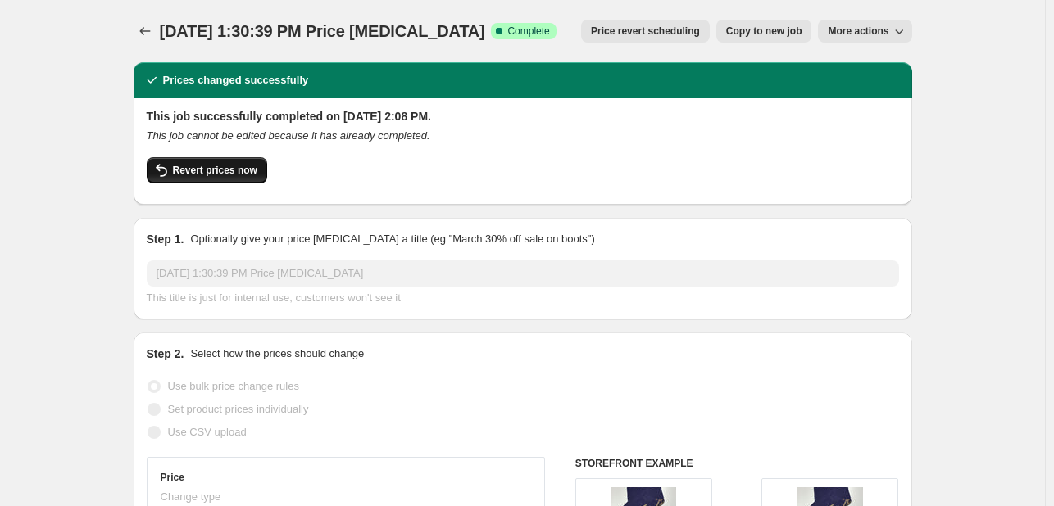
click at [182, 173] on span "Revert prices now" at bounding box center [215, 170] width 84 height 13
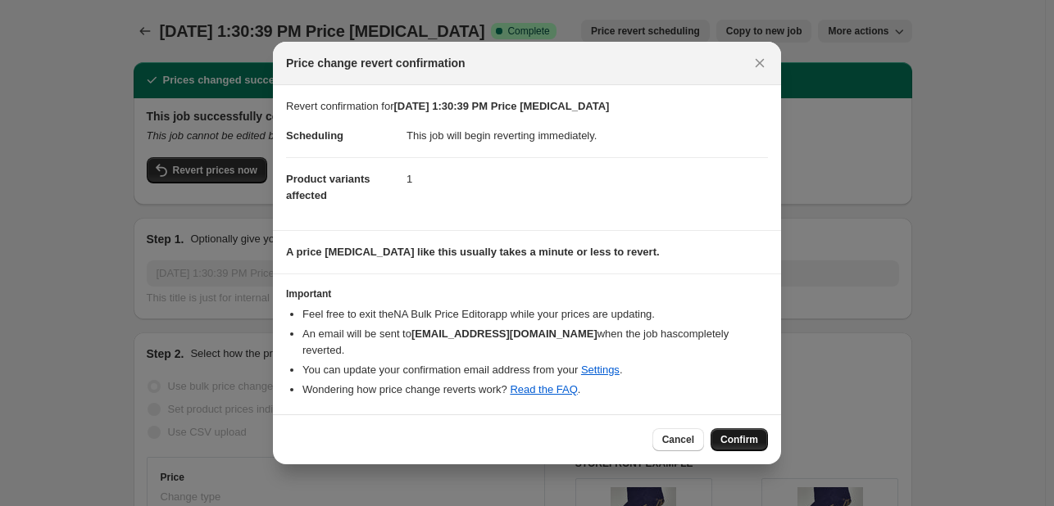
click at [728, 437] on span "Confirm" at bounding box center [739, 439] width 38 height 13
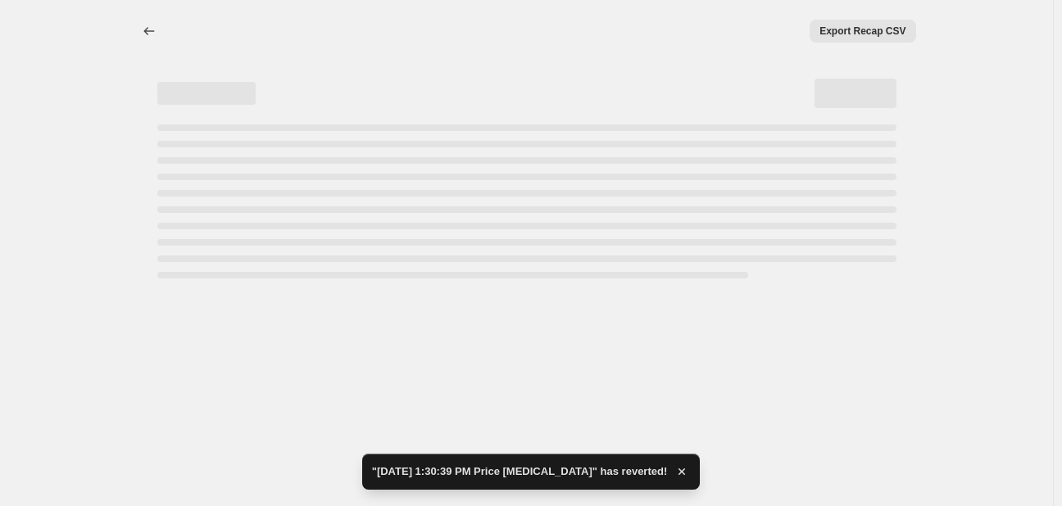
select select "pcap"
select select "no_change"
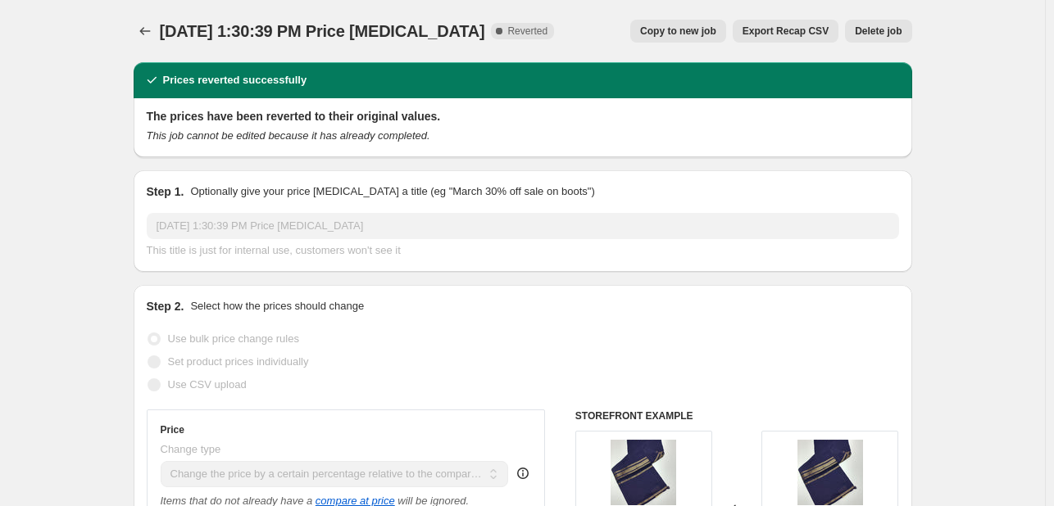
click at [691, 34] on span "Copy to new job" at bounding box center [678, 31] width 76 height 13
select select "pcap"
select select "no_change"
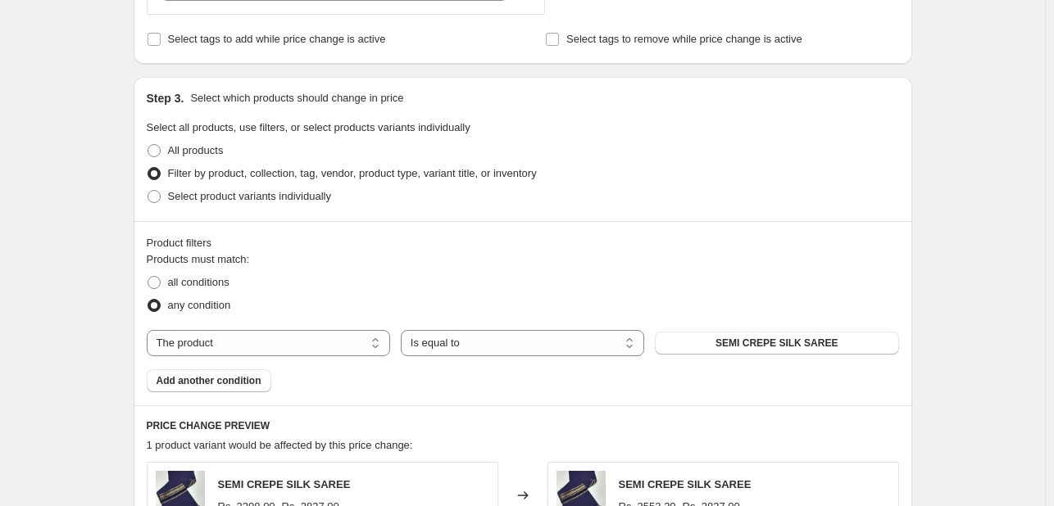
scroll to position [737, 0]
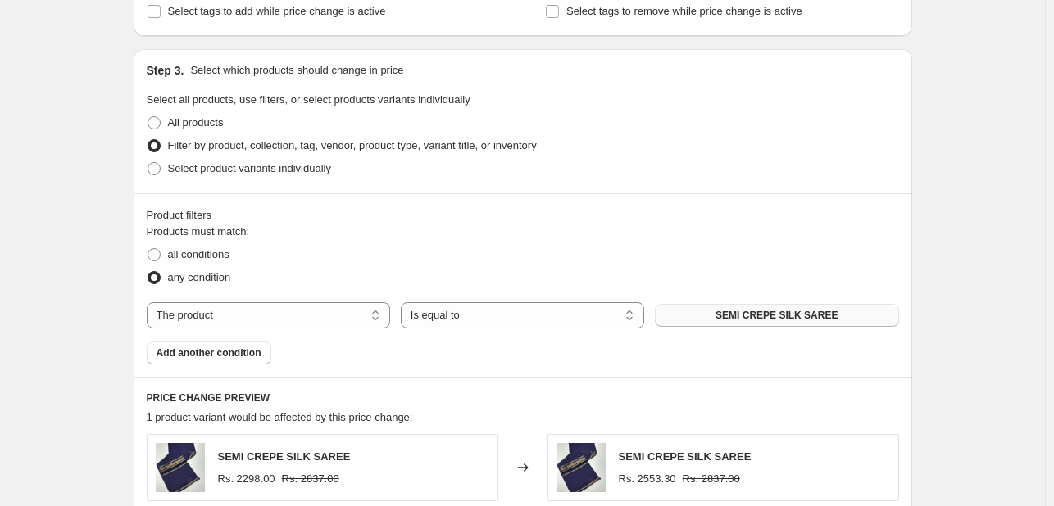
click at [753, 319] on span "SEMI CREPE SILK SAREE" at bounding box center [776, 315] width 122 height 13
click at [246, 307] on select "The product The product's collection The product's tag The product's vendor The…" at bounding box center [268, 315] width 243 height 26
select select "tag"
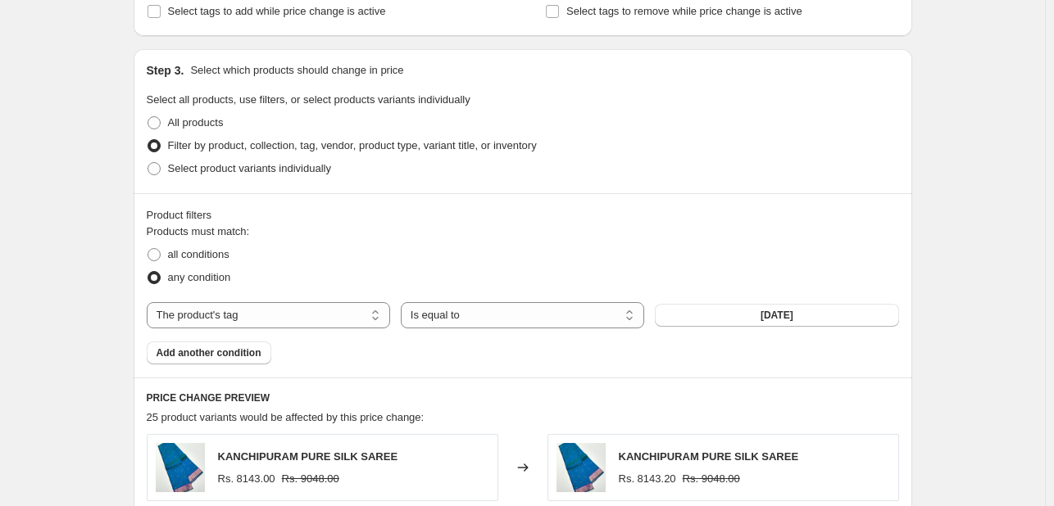
click at [839, 313] on button "05-08-2025" at bounding box center [776, 315] width 243 height 23
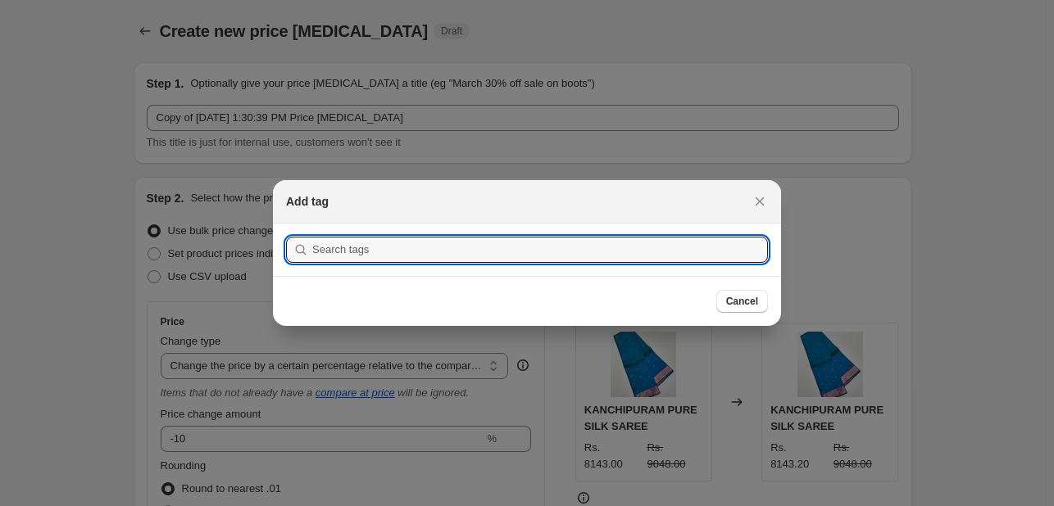
scroll to position [0, 0]
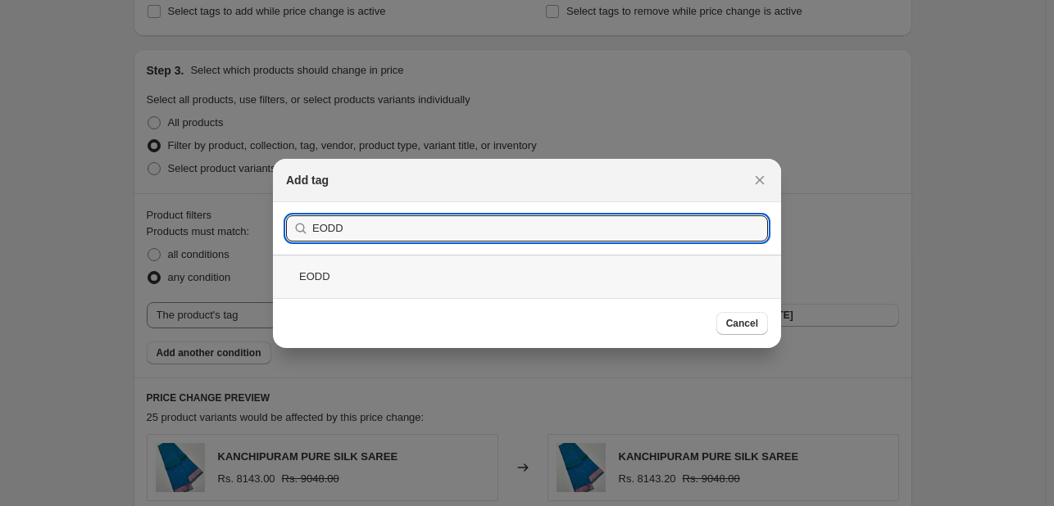
type input "EODD"
click at [478, 278] on div "EODD" at bounding box center [527, 276] width 508 height 43
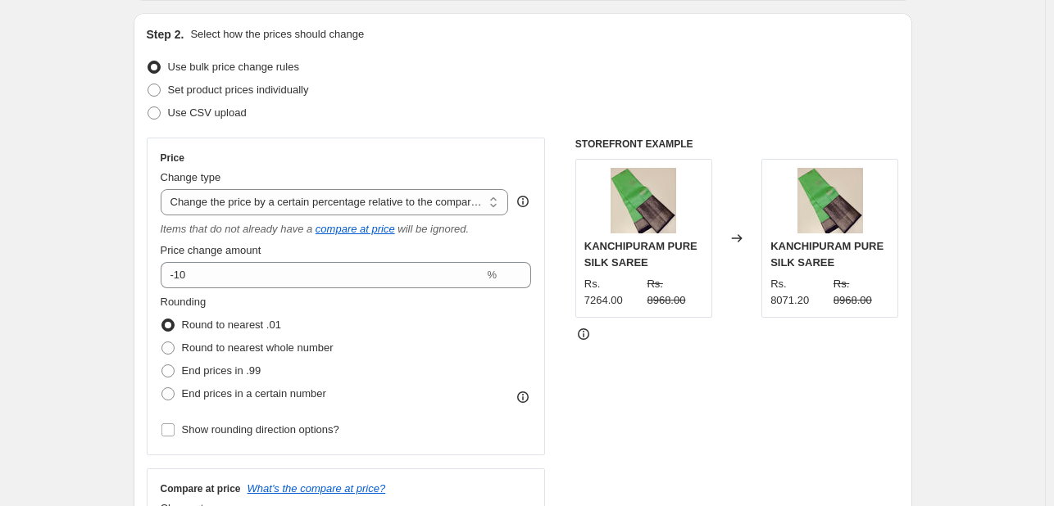
scroll to position [328, 0]
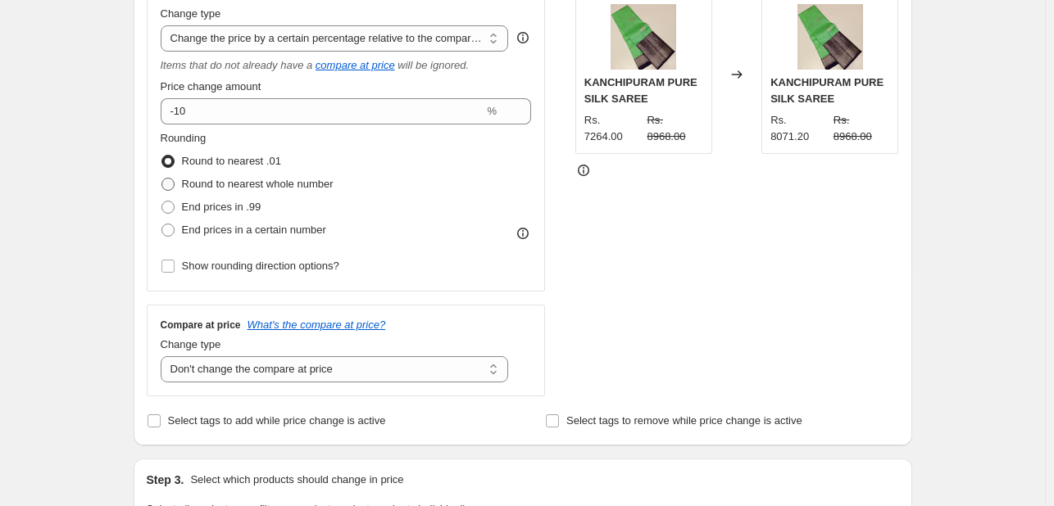
click at [205, 174] on label "Round to nearest whole number" at bounding box center [247, 184] width 173 height 23
click at [162, 178] on input "Round to nearest whole number" at bounding box center [161, 178] width 1 height 1
radio input "true"
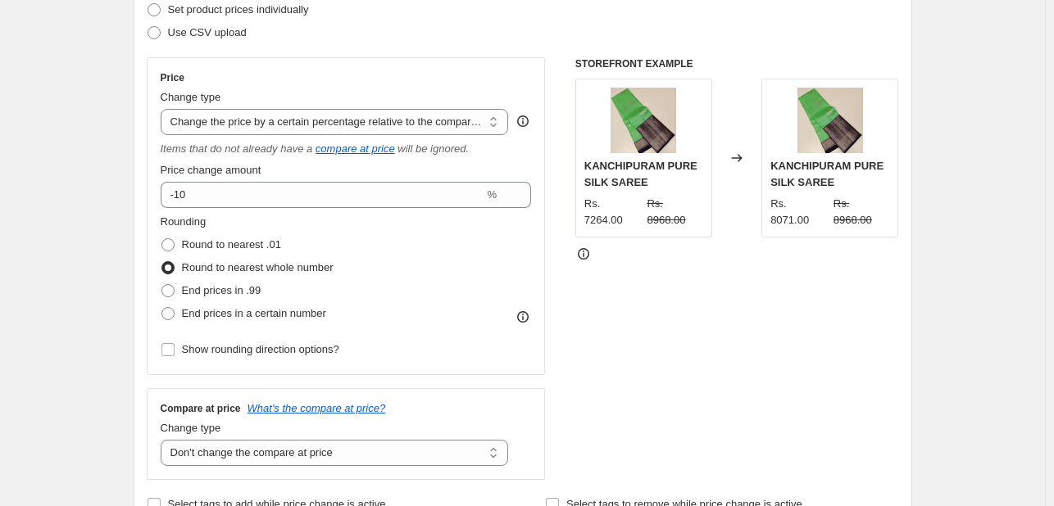
scroll to position [271, 0]
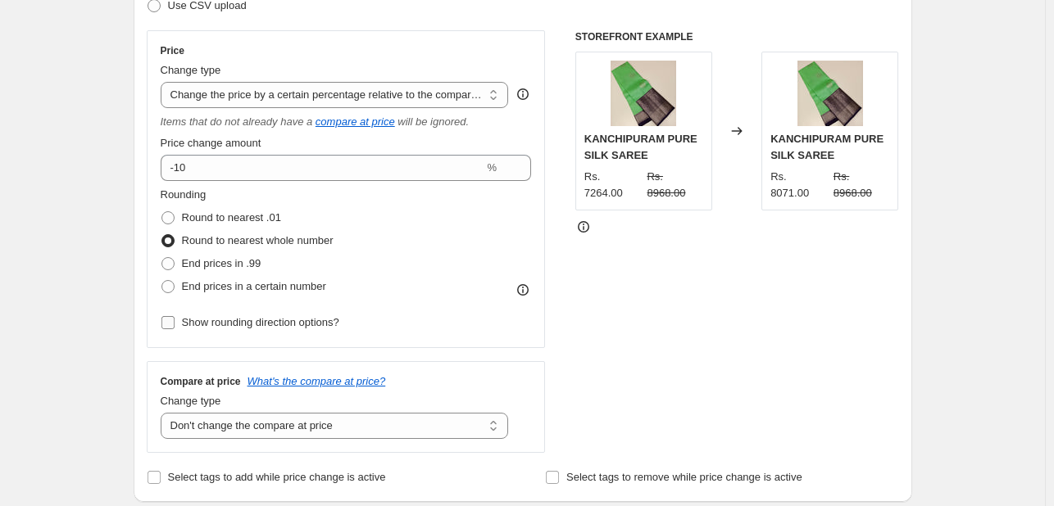
click at [184, 319] on span "Show rounding direction options?" at bounding box center [260, 322] width 157 height 12
click at [174, 319] on input "Show rounding direction options?" at bounding box center [167, 322] width 13 height 13
checkbox input "true"
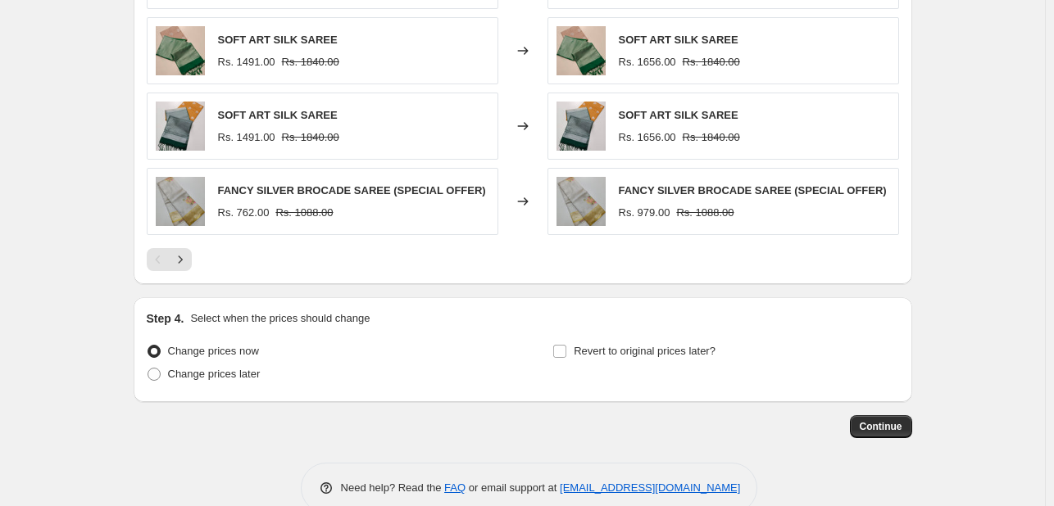
scroll to position [1438, 0]
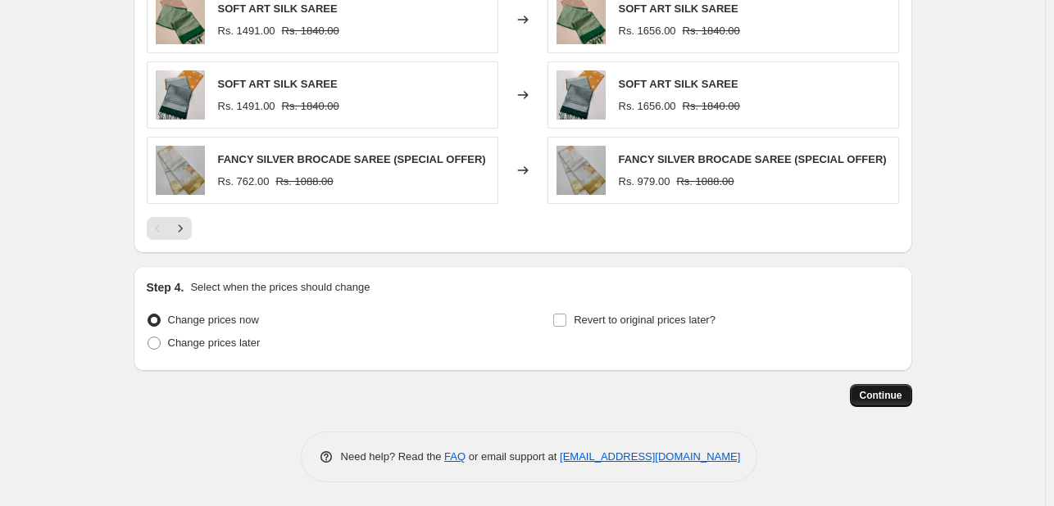
click at [865, 395] on span "Continue" at bounding box center [880, 395] width 43 height 13
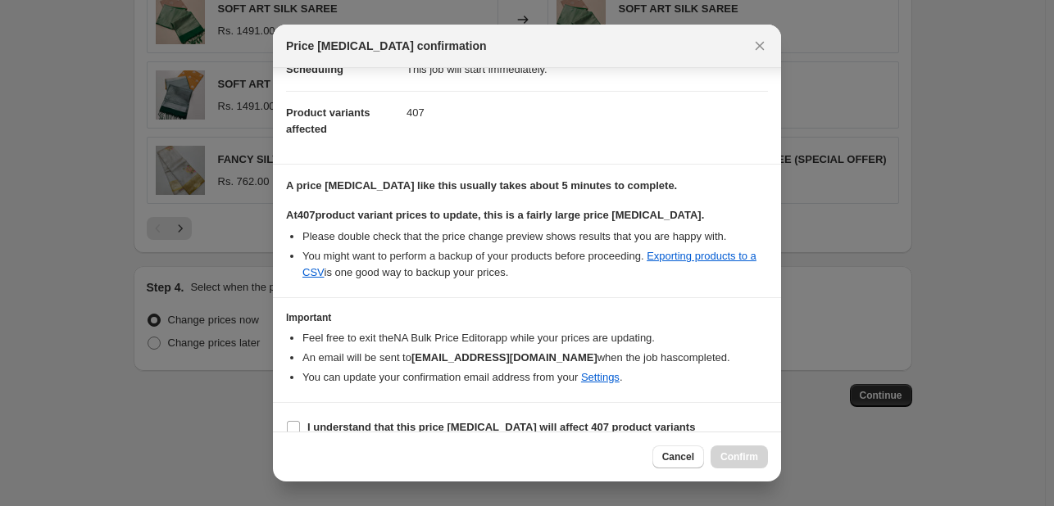
scroll to position [188, 0]
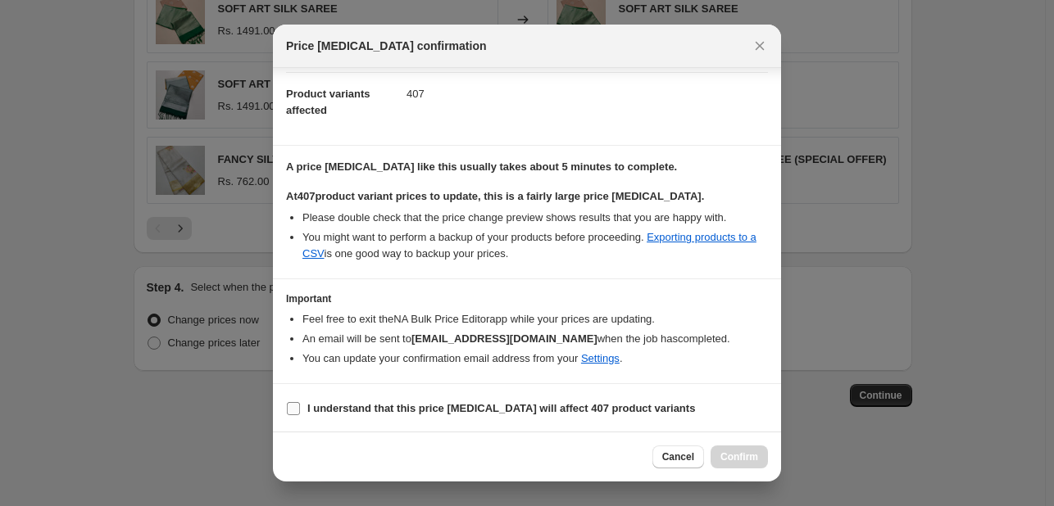
click at [313, 409] on b "I understand that this price change job will affect 407 product variants" at bounding box center [500, 408] width 387 height 12
click at [300, 409] on input "I understand that this price change job will affect 407 product variants" at bounding box center [293, 408] width 13 height 13
checkbox input "true"
click at [731, 457] on span "Confirm" at bounding box center [739, 457] width 38 height 13
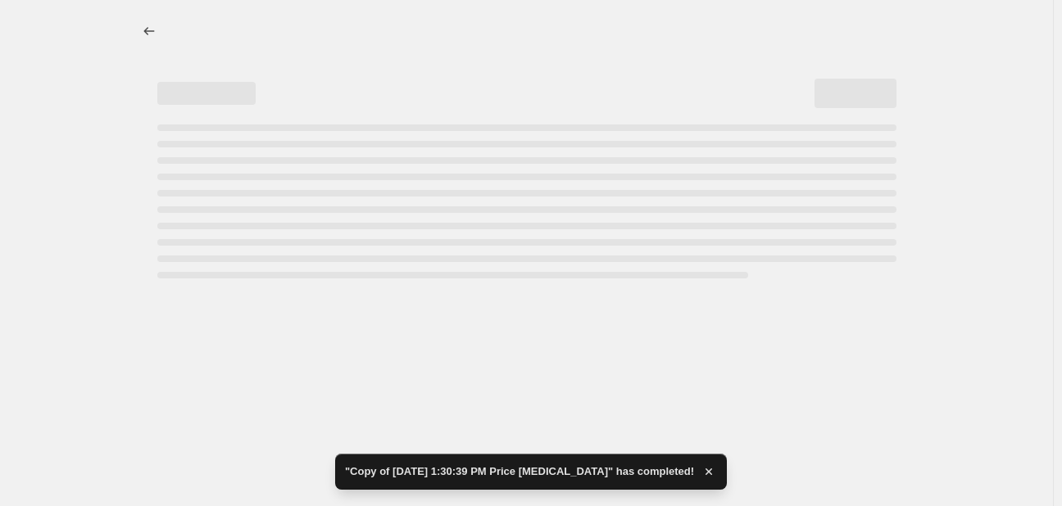
select select "pcap"
select select "no_change"
select select "tag"
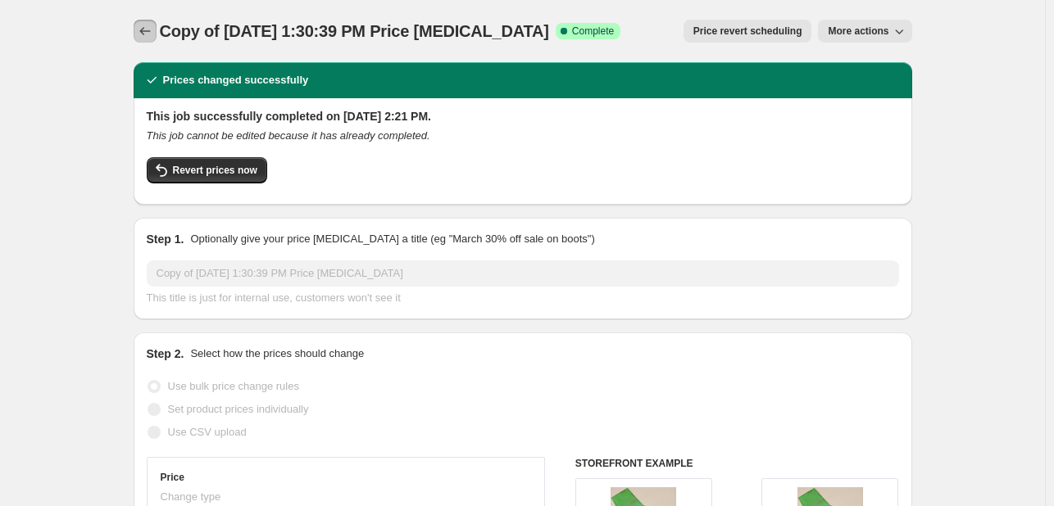
click at [152, 35] on icon "Price change jobs" at bounding box center [145, 31] width 16 height 16
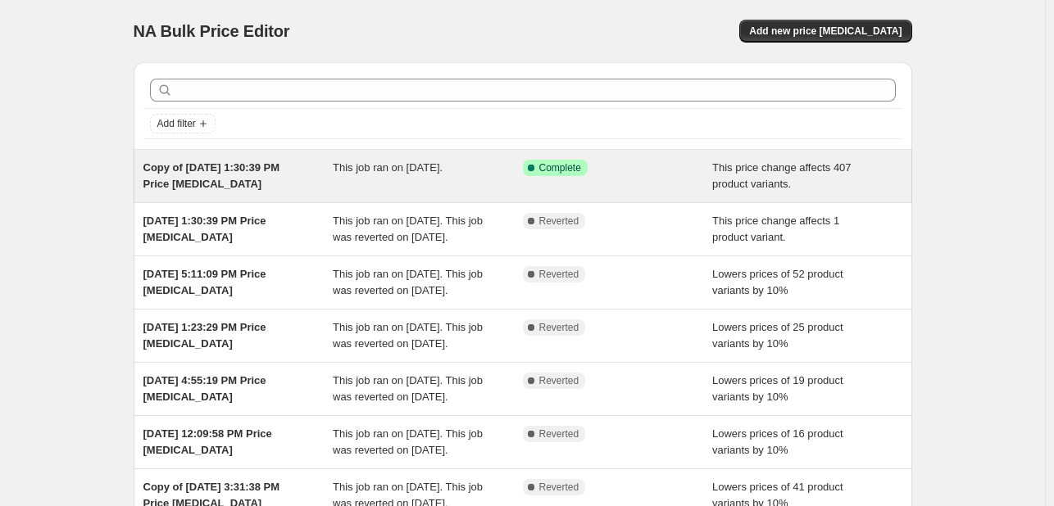
click at [659, 178] on div "Success Complete Complete" at bounding box center [618, 176] width 190 height 33
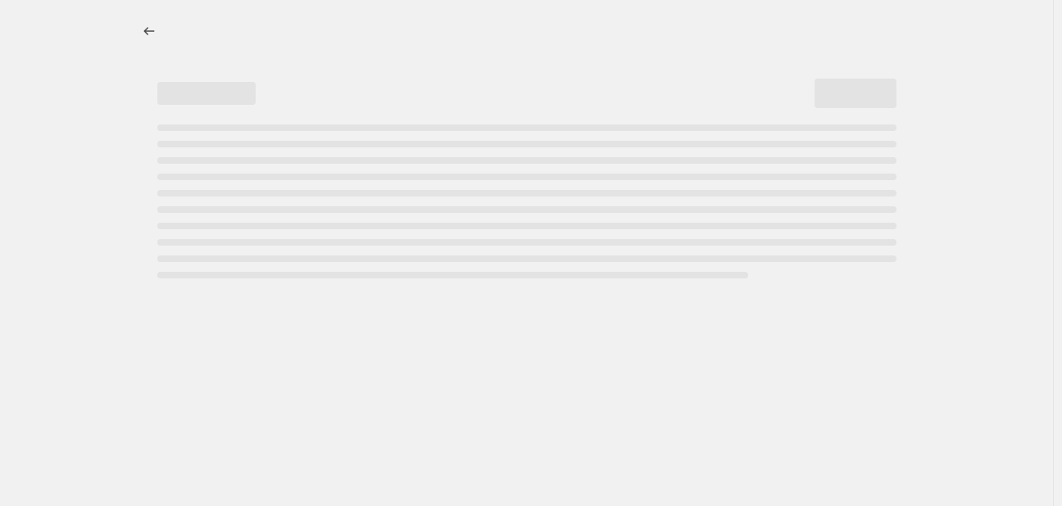
select select "pcap"
select select "no_change"
select select "tag"
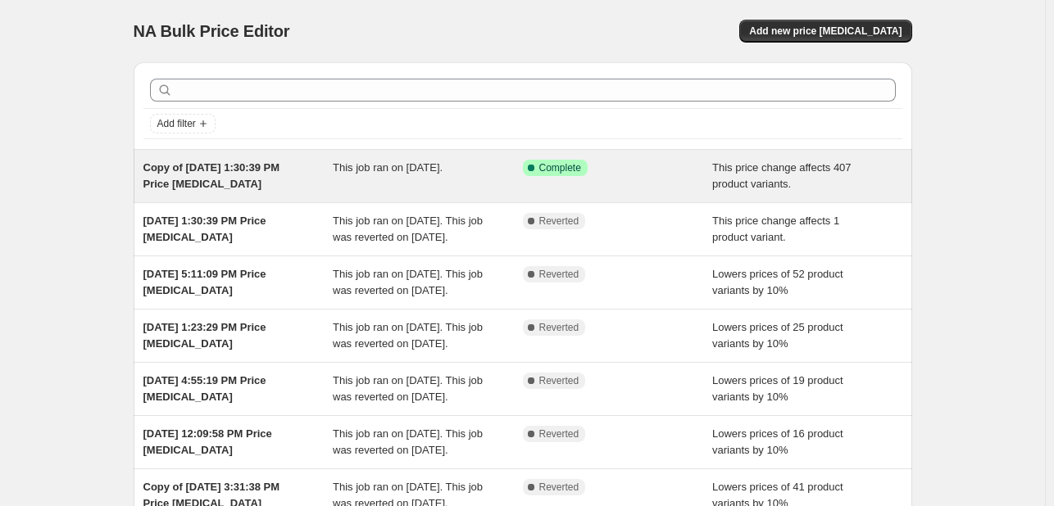
click at [433, 191] on div "This job ran on [DATE]." at bounding box center [428, 176] width 190 height 33
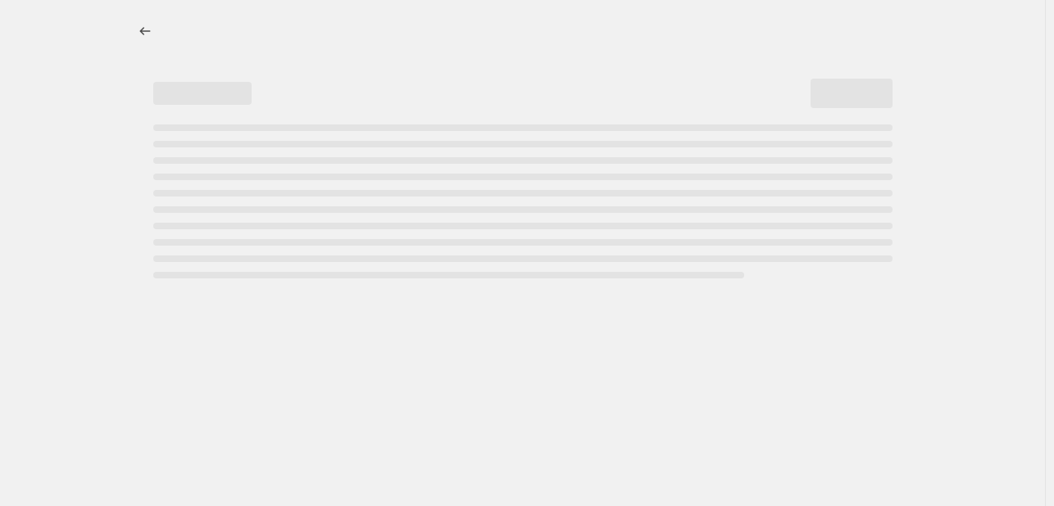
select select "pcap"
select select "no_change"
select select "tag"
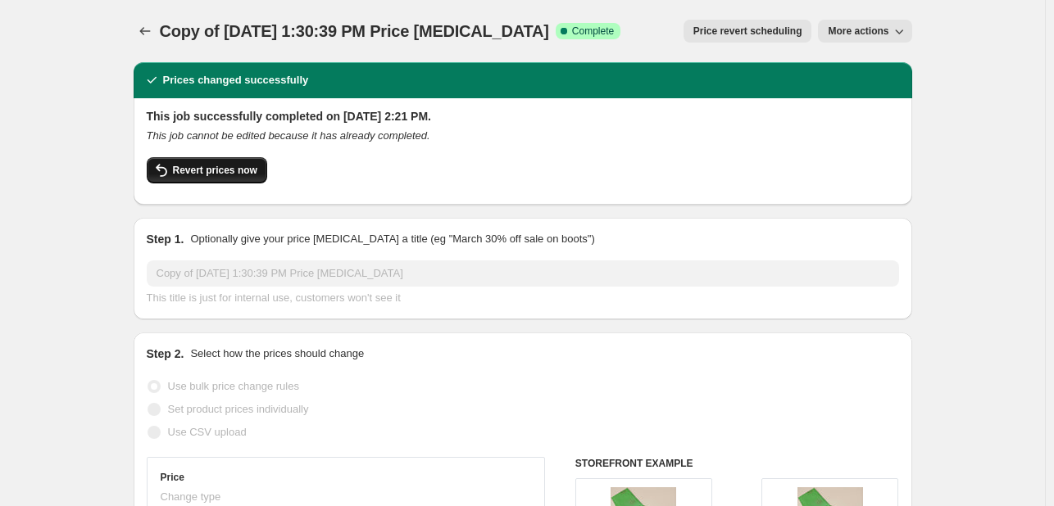
click at [180, 174] on span "Revert prices now" at bounding box center [215, 170] width 84 height 13
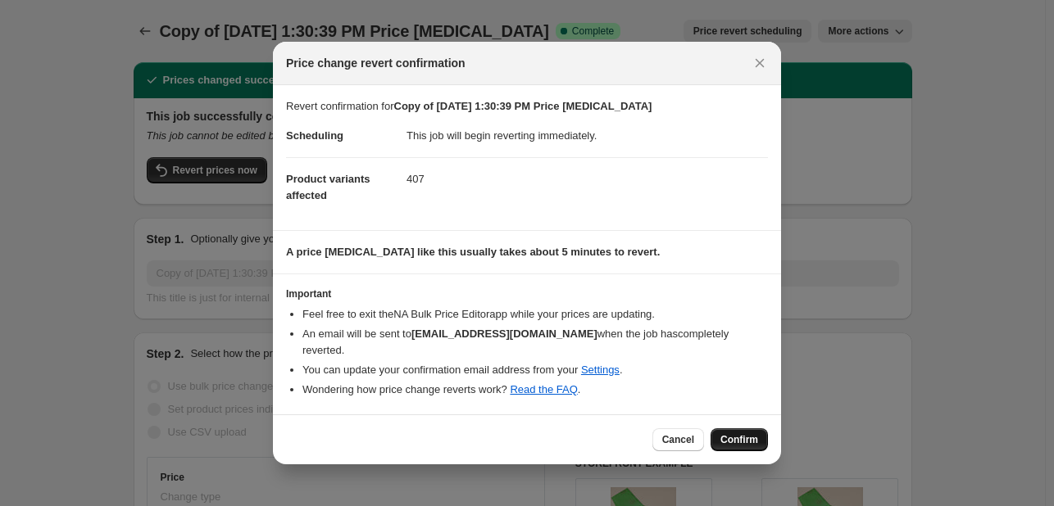
click at [725, 440] on button "Confirm" at bounding box center [738, 439] width 57 height 23
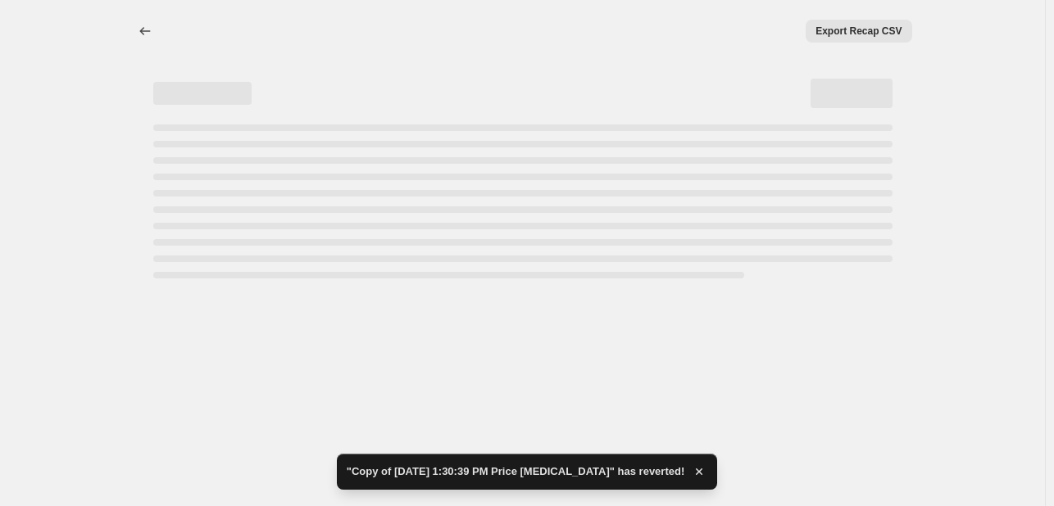
select select "pcap"
select select "no_change"
select select "tag"
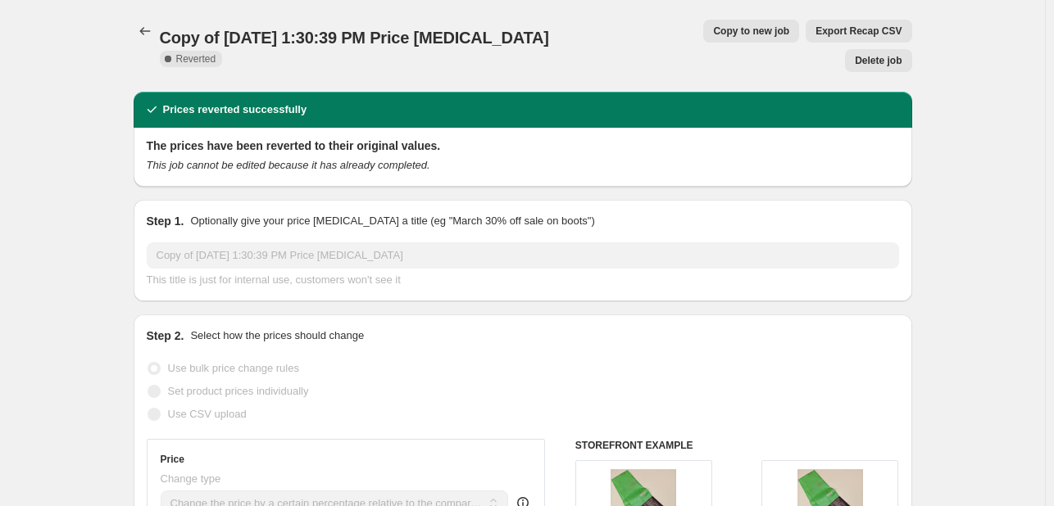
click at [160, 28] on div at bounding box center [147, 31] width 26 height 23
click at [153, 27] on icon "Price change jobs" at bounding box center [145, 31] width 16 height 16
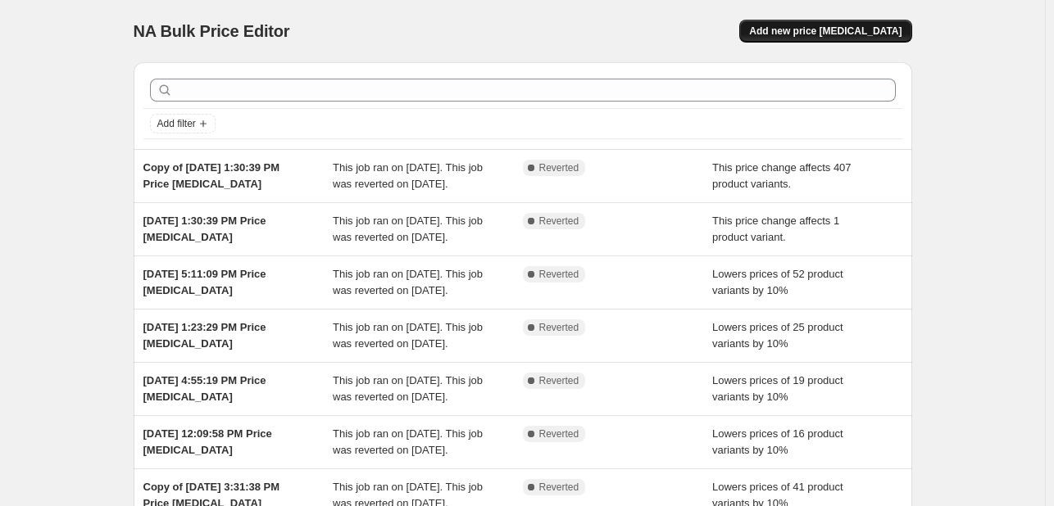
click at [857, 34] on span "Add new price [MEDICAL_DATA]" at bounding box center [825, 31] width 152 height 13
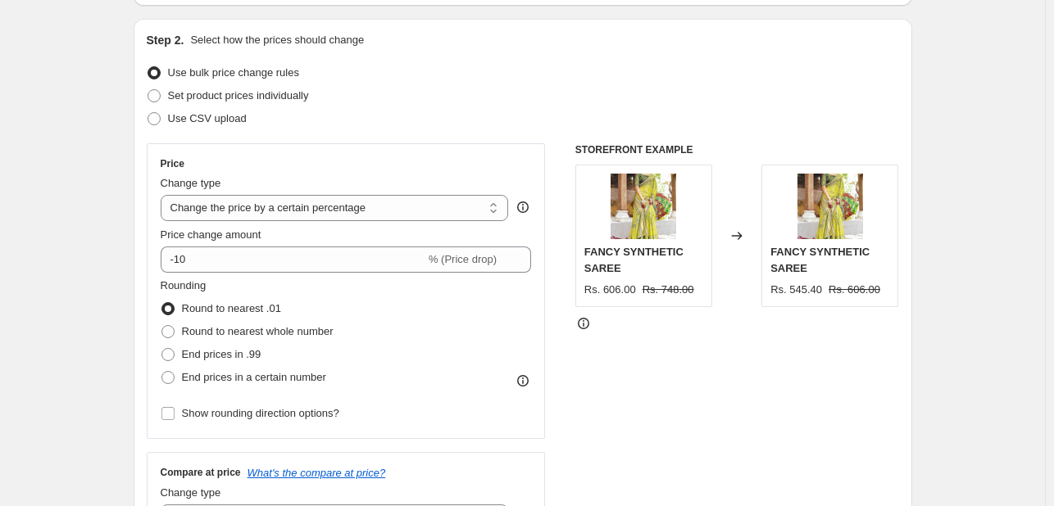
scroll to position [164, 0]
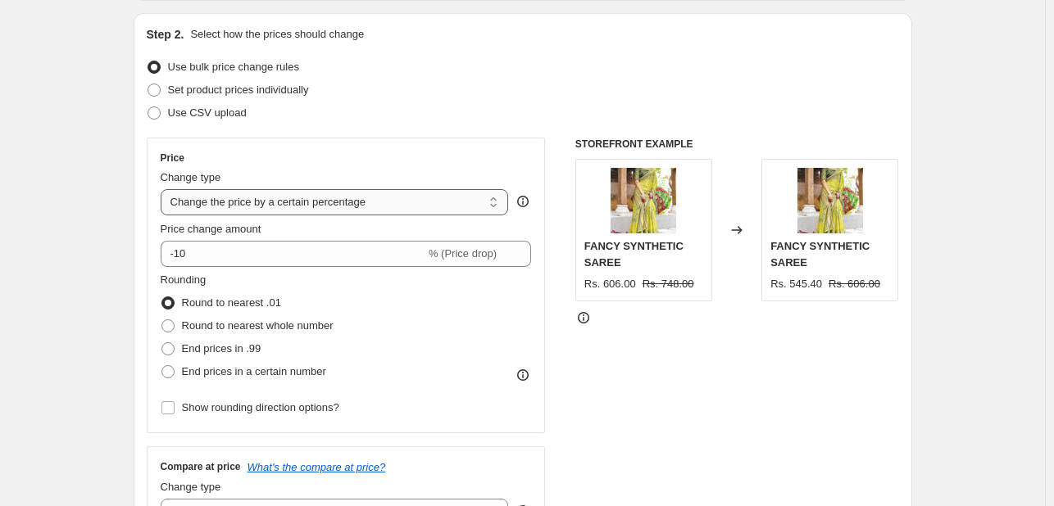
click at [398, 214] on select "Change the price to a certain amount Change the price by a certain amount Chang…" at bounding box center [335, 202] width 348 height 26
select select "bcap"
click at [164, 189] on select "Change the price to a certain amount Change the price by a certain amount Chang…" at bounding box center [335, 202] width 348 height 26
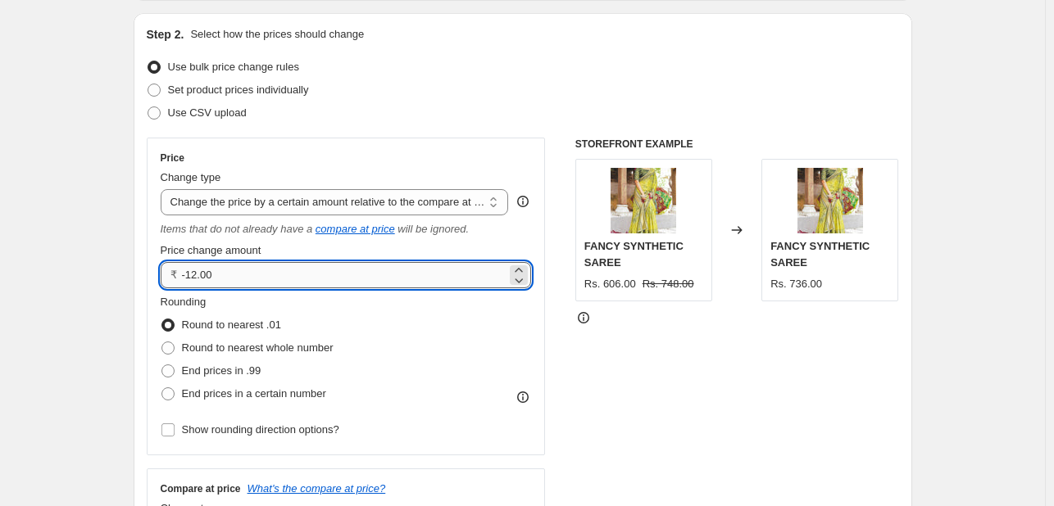
click at [199, 277] on input "-12.00" at bounding box center [344, 275] width 325 height 26
type input "10.00"
click at [621, 316] on div at bounding box center [737, 318] width 324 height 16
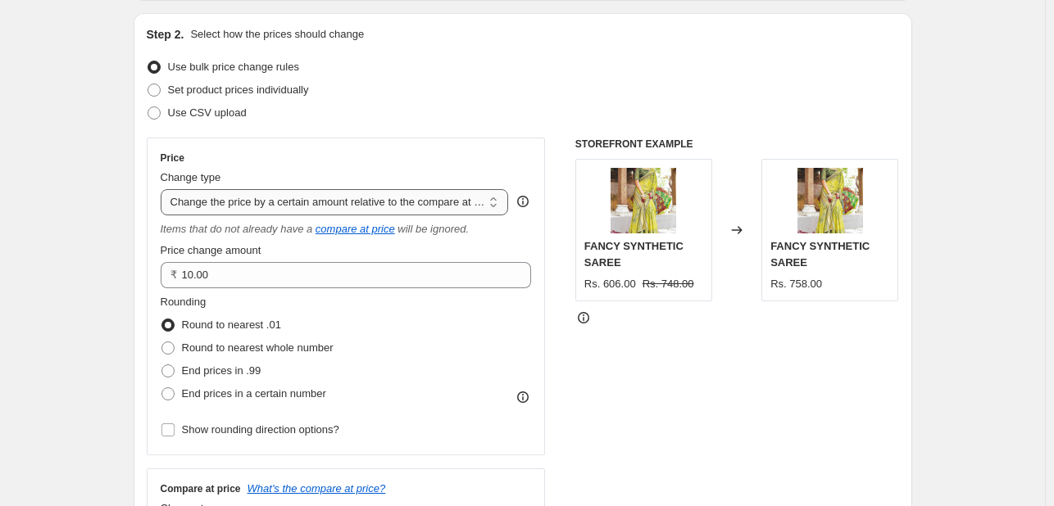
click at [301, 193] on select "Change the price to a certain amount Change the price by a certain amount Chang…" at bounding box center [335, 202] width 348 height 26
select select "pcap"
click at [164, 189] on select "Change the price to a certain amount Change the price by a certain amount Chang…" at bounding box center [335, 202] width 348 height 26
type input "-20"
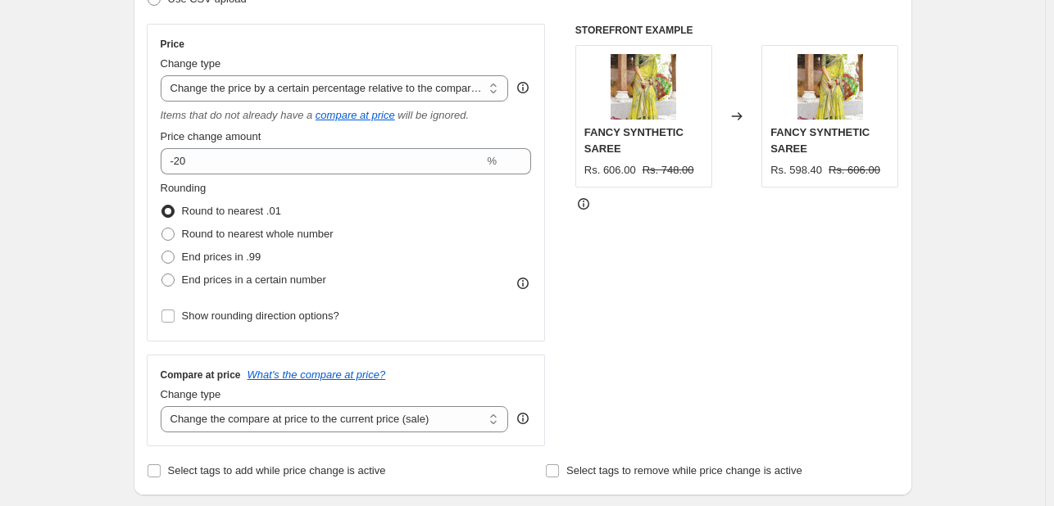
scroll to position [410, 0]
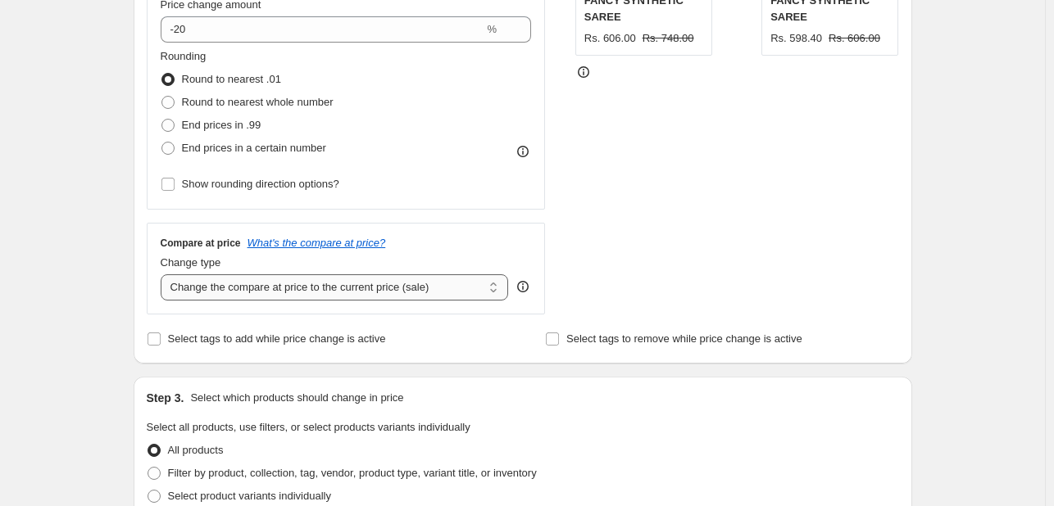
click at [370, 291] on select "Change the compare at price to the current price (sale) Change the compare at p…" at bounding box center [335, 287] width 348 height 26
select select "no_change"
click at [164, 275] on select "Change the compare at price to the current price (sale) Change the compare at p…" at bounding box center [335, 287] width 348 height 26
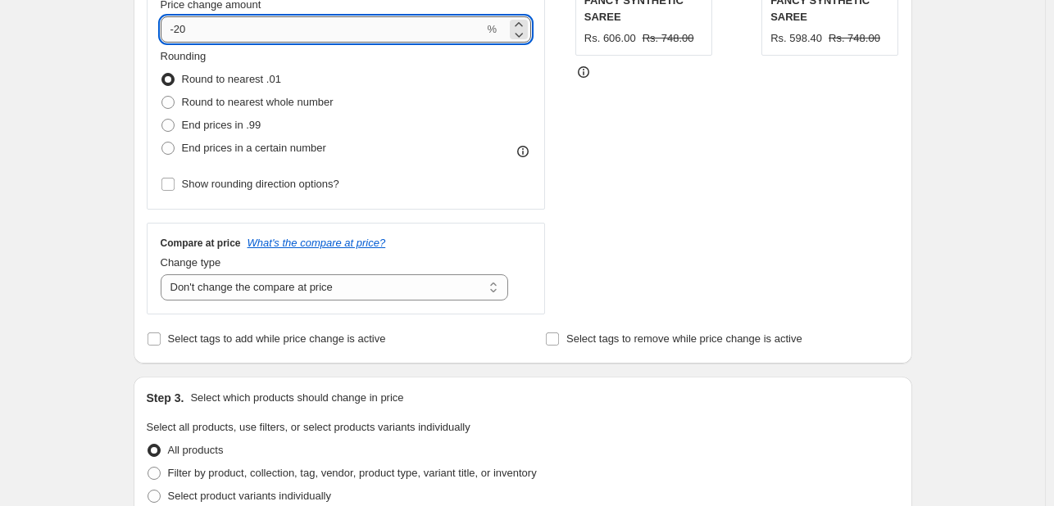
click at [184, 30] on input "-20" at bounding box center [323, 29] width 324 height 26
type input "-10"
click at [713, 96] on div "STOREFRONT EXAMPLE FANCY SYNTHETIC SAREE Rs. 606.00 Rs. 748.00 Changed to FANCY…" at bounding box center [737, 103] width 324 height 423
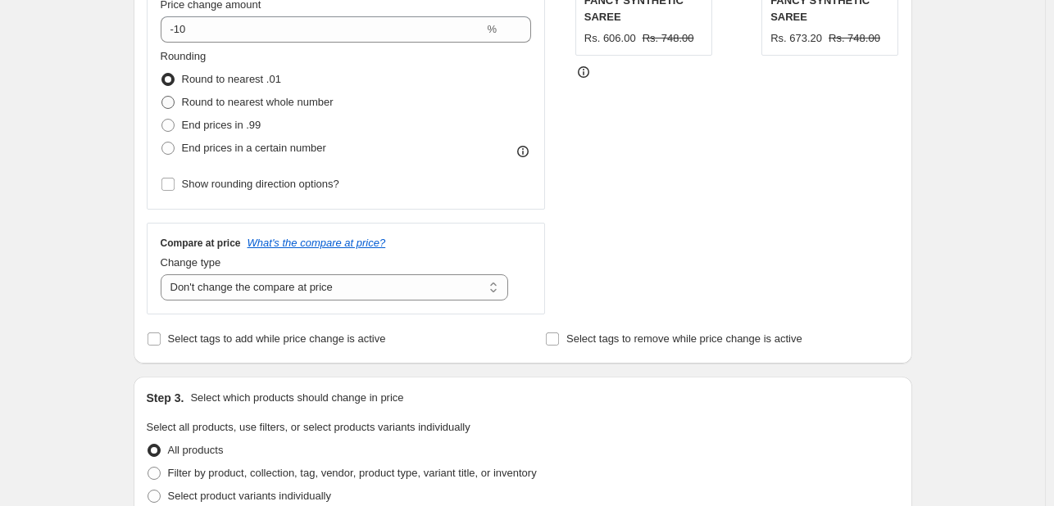
click at [226, 100] on span "Round to nearest whole number" at bounding box center [258, 102] width 152 height 12
click at [162, 97] on input "Round to nearest whole number" at bounding box center [161, 96] width 1 height 1
radio input "true"
click at [795, 211] on div "STOREFRONT EXAMPLE FANCY SYNTHETIC SAREE Rs. 606.00 Rs. 748.00 Changed to FANCY…" at bounding box center [737, 103] width 324 height 423
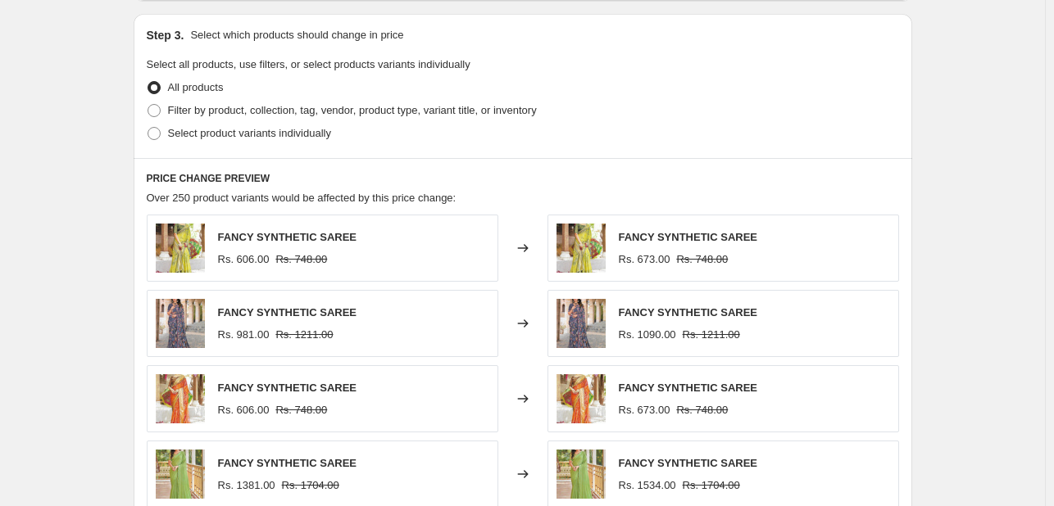
scroll to position [819, 0]
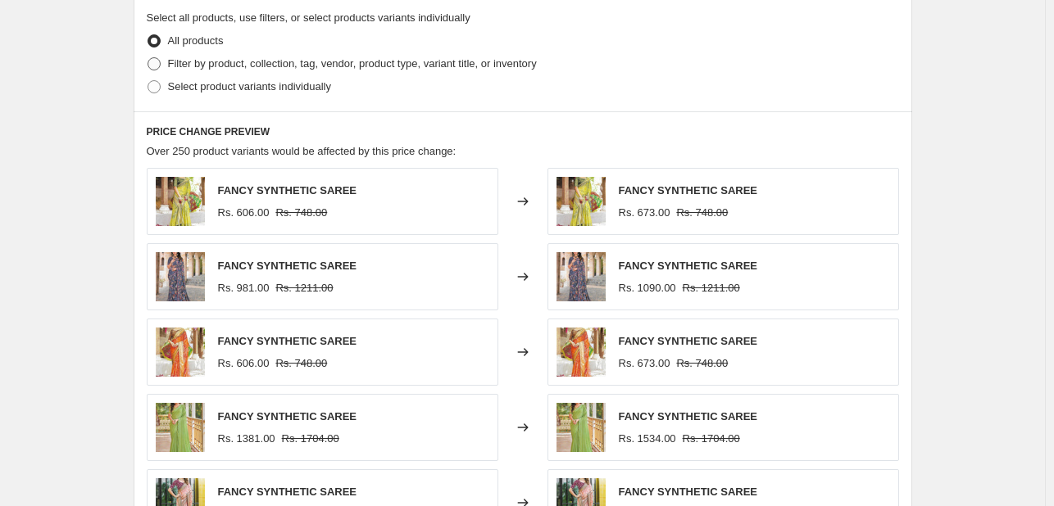
click at [272, 61] on span "Filter by product, collection, tag, vendor, product type, variant title, or inv…" at bounding box center [352, 63] width 369 height 12
click at [148, 58] on input "Filter by product, collection, tag, vendor, product type, variant title, or inv…" at bounding box center [147, 57] width 1 height 1
radio input "true"
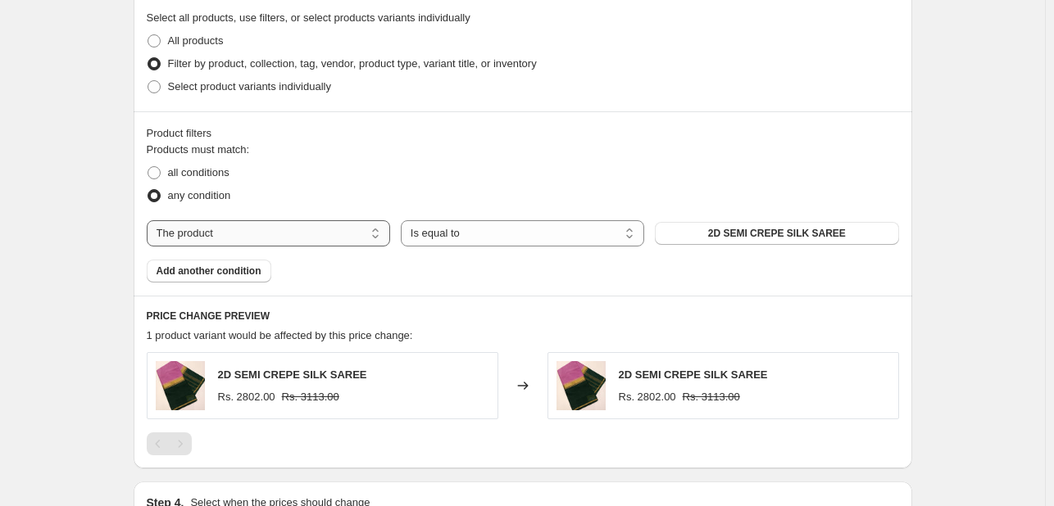
click at [265, 240] on select "The product The product's collection The product's tag The product's vendor The…" at bounding box center [268, 233] width 243 height 26
click at [210, 174] on span "all conditions" at bounding box center [198, 172] width 61 height 12
click at [148, 167] on input "all conditions" at bounding box center [147, 166] width 1 height 1
radio input "true"
click at [273, 233] on select "The product The product's collection The product's tag The product's vendor The…" at bounding box center [268, 233] width 243 height 26
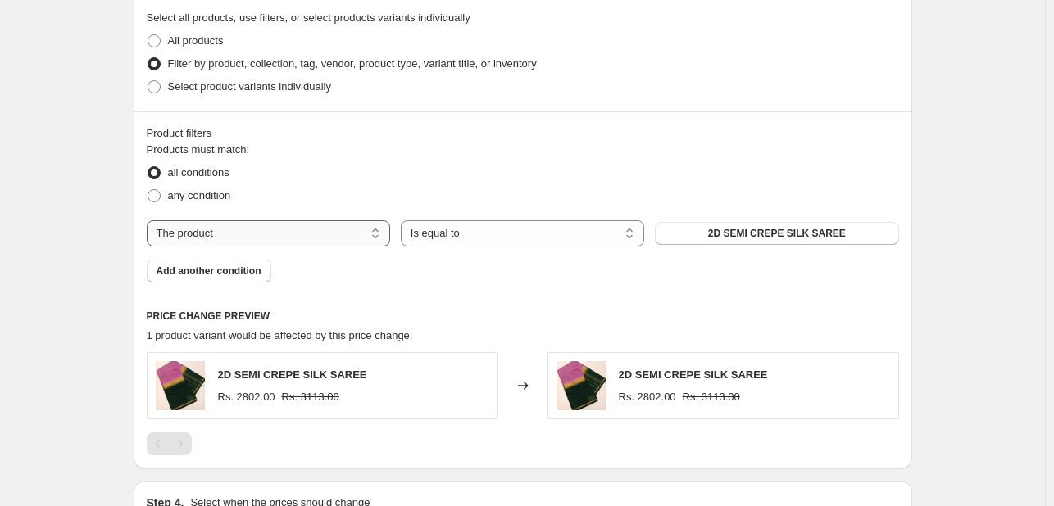
select select "tag"
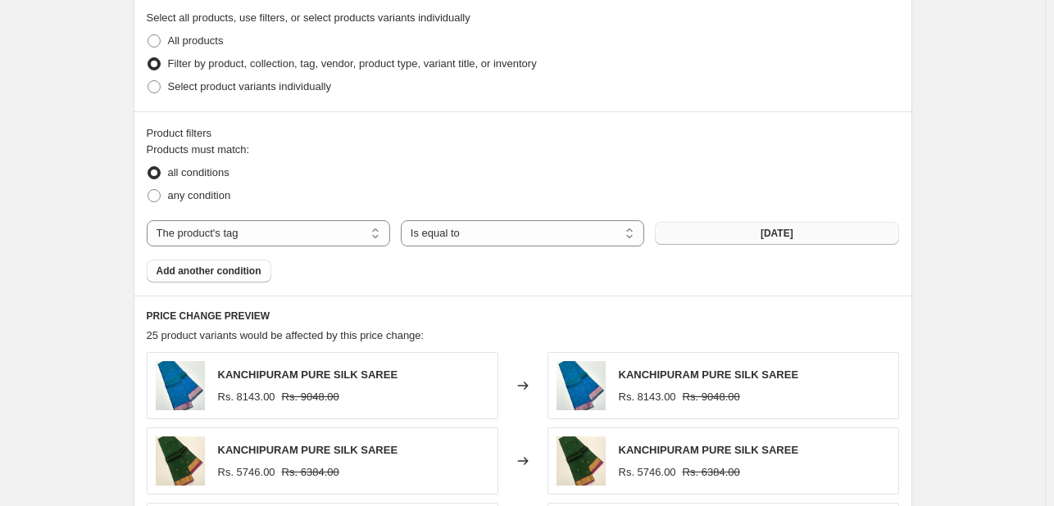
click at [727, 240] on button "05-08-2025" at bounding box center [776, 233] width 243 height 23
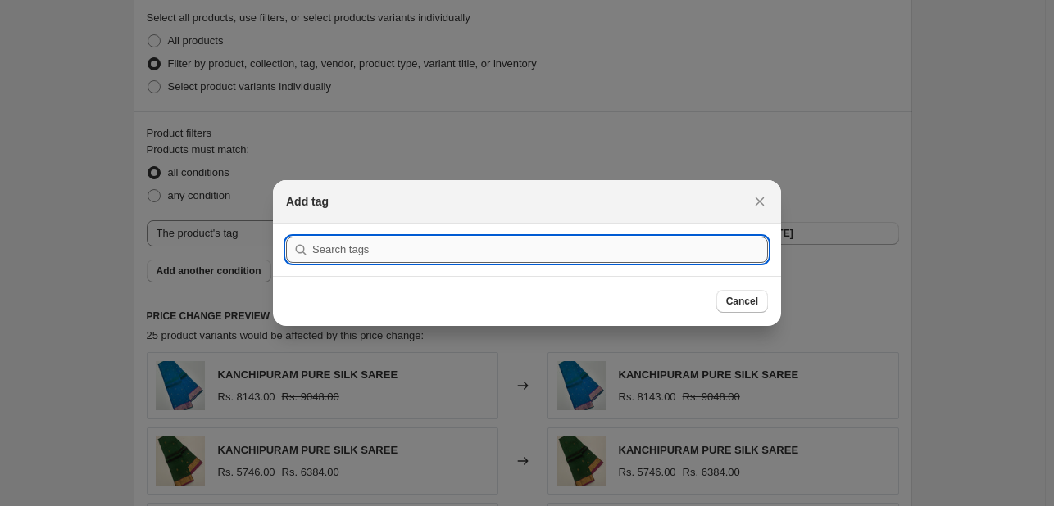
click at [496, 247] on input ":r6s:" at bounding box center [539, 250] width 455 height 26
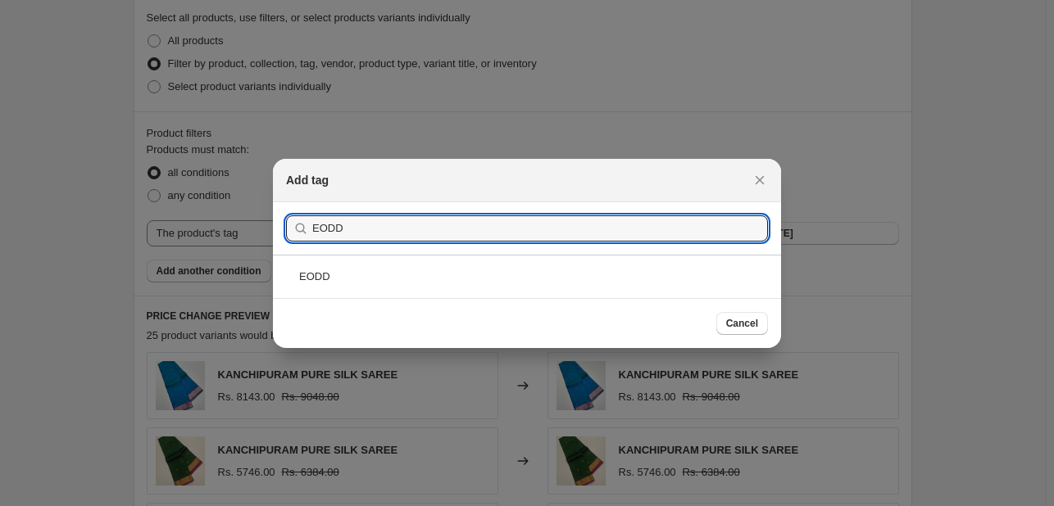
type input "EODD"
click at [498, 275] on div "EODD" at bounding box center [527, 276] width 508 height 43
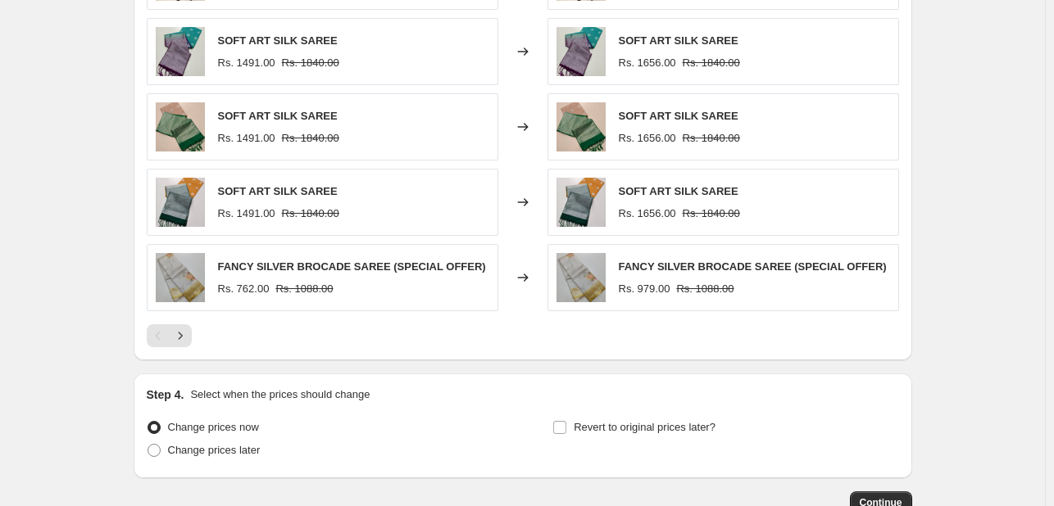
scroll to position [1336, 0]
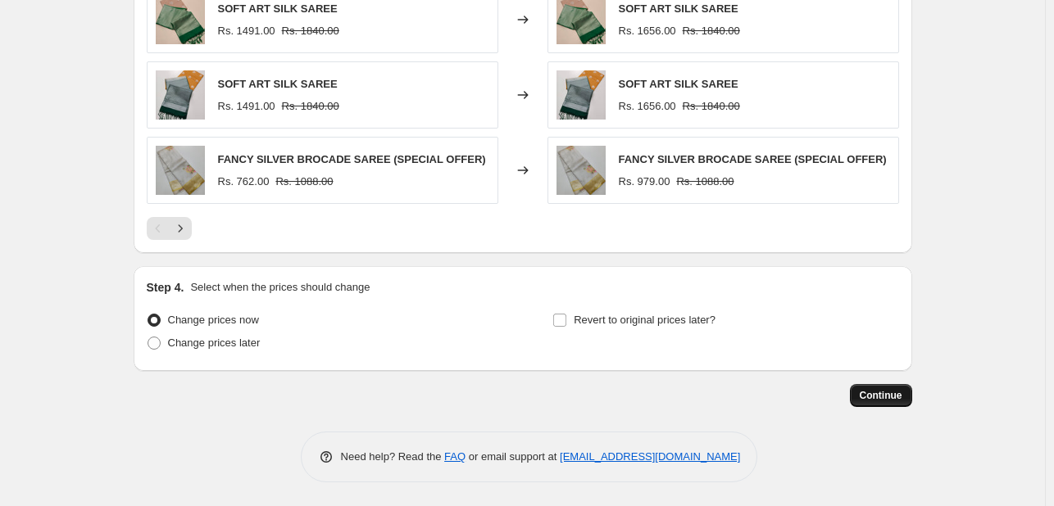
click at [885, 394] on span "Continue" at bounding box center [880, 395] width 43 height 13
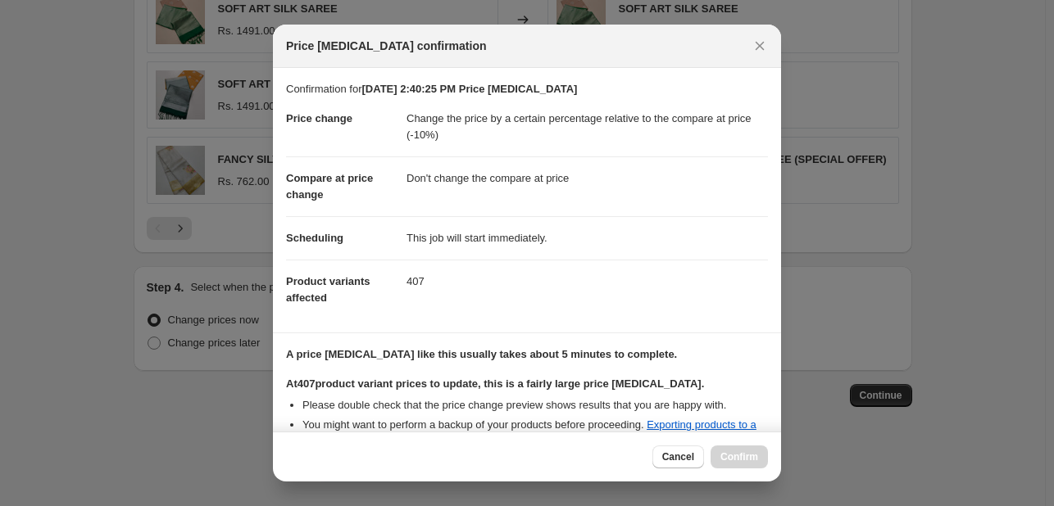
scroll to position [188, 0]
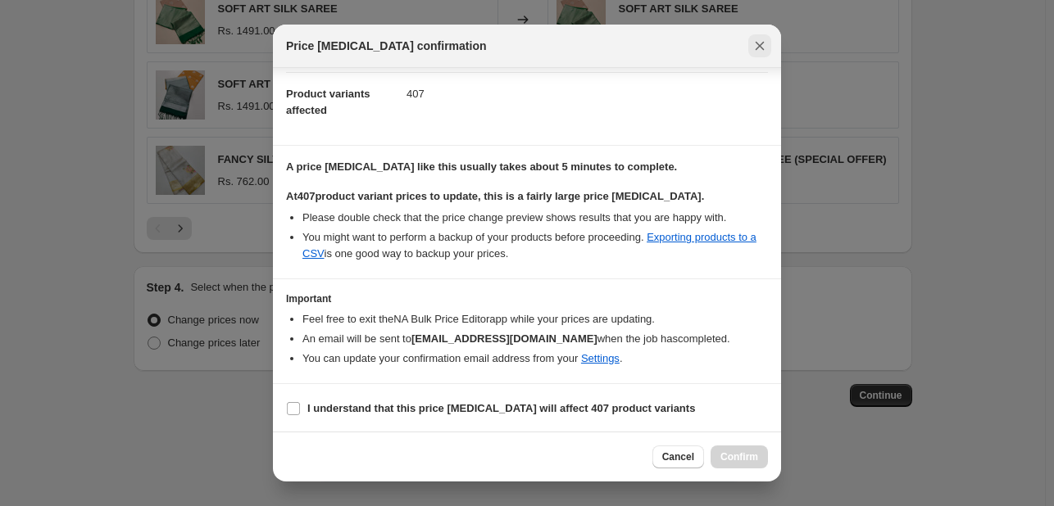
click at [753, 39] on icon "Close" at bounding box center [759, 46] width 16 height 16
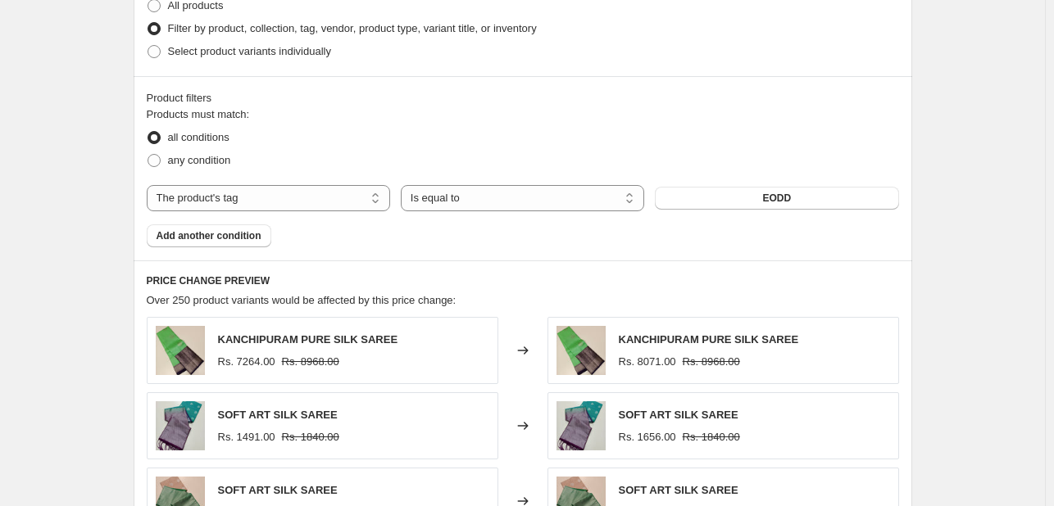
scroll to position [845, 0]
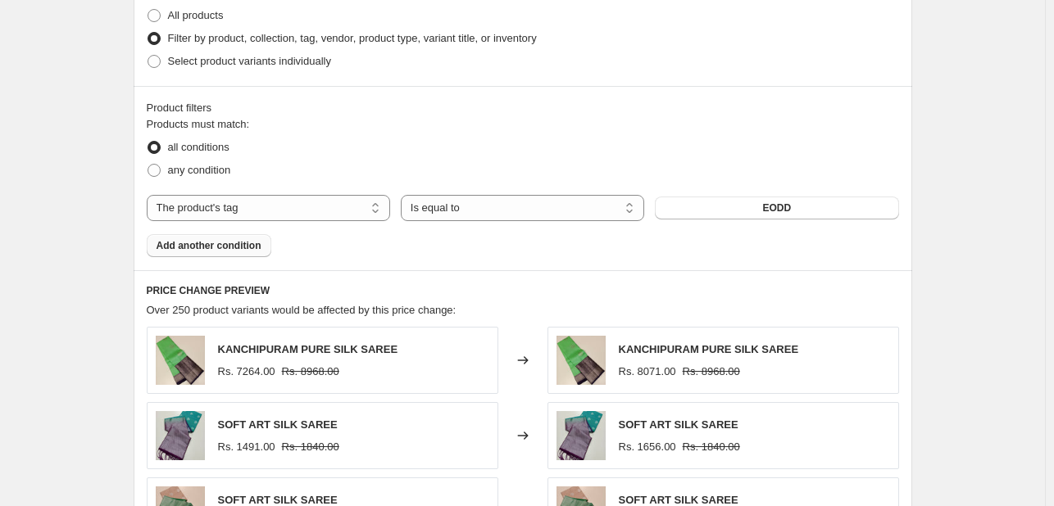
click at [253, 251] on span "Add another condition" at bounding box center [208, 245] width 105 height 13
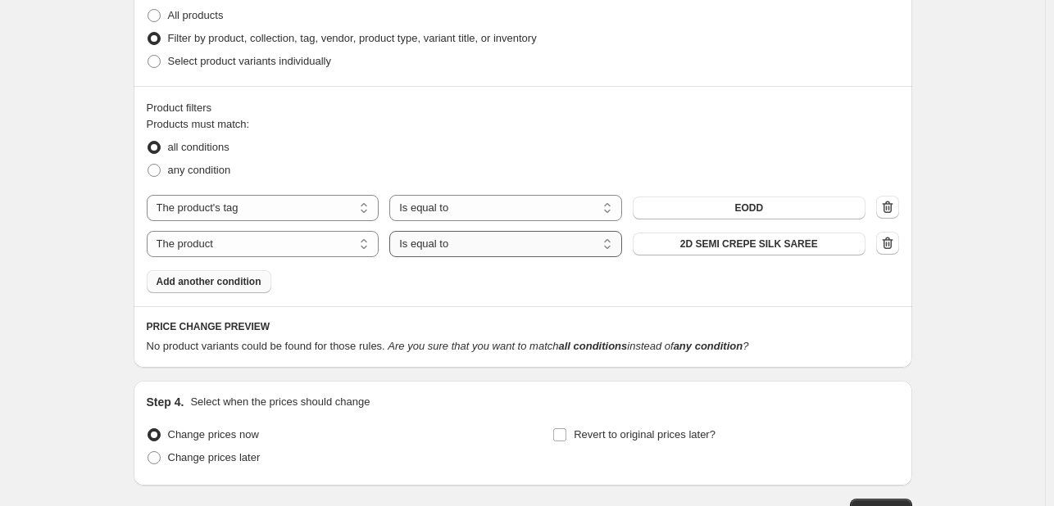
click at [501, 240] on select "Is equal to Is not equal to" at bounding box center [505, 244] width 233 height 26
click at [393, 231] on select "Is equal to Is not equal to" at bounding box center [505, 244] width 233 height 26
click at [292, 247] on select "The product The product's collection The product's tag The product's vendor The…" at bounding box center [263, 244] width 233 height 26
select select "product_status"
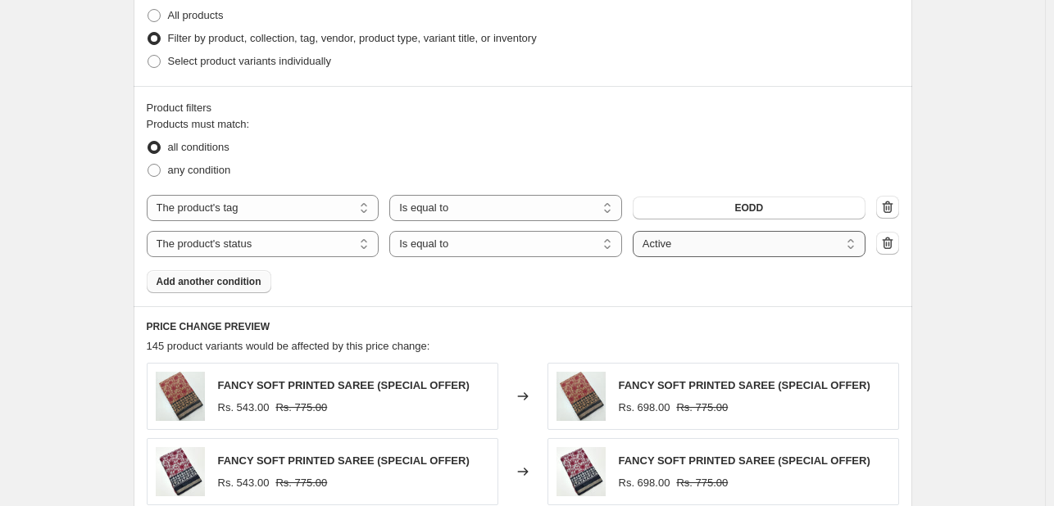
click at [710, 241] on select "Active Draft Archived" at bounding box center [748, 244] width 233 height 26
select select "draft"
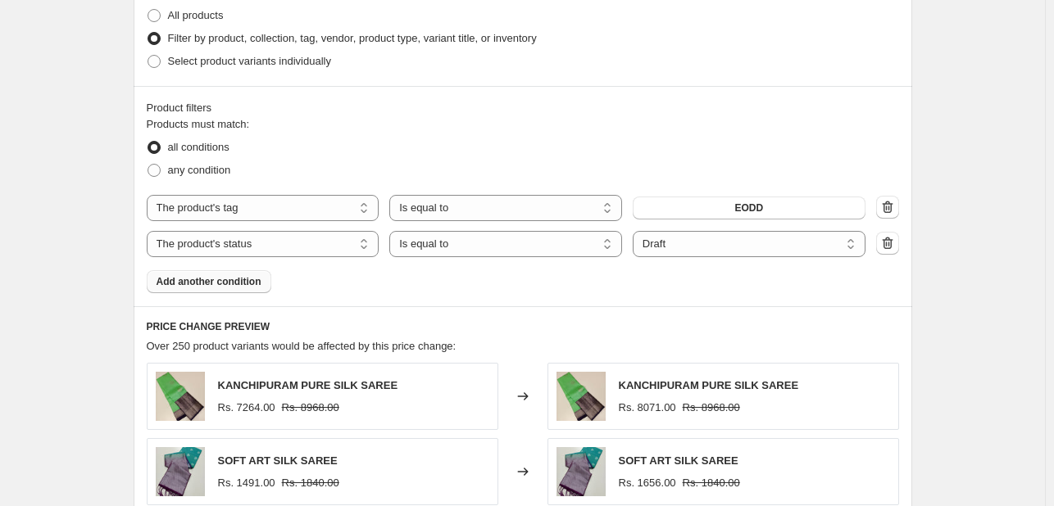
click at [541, 279] on div "Products must match: all conditions any condition The product The product's col…" at bounding box center [523, 204] width 752 height 177
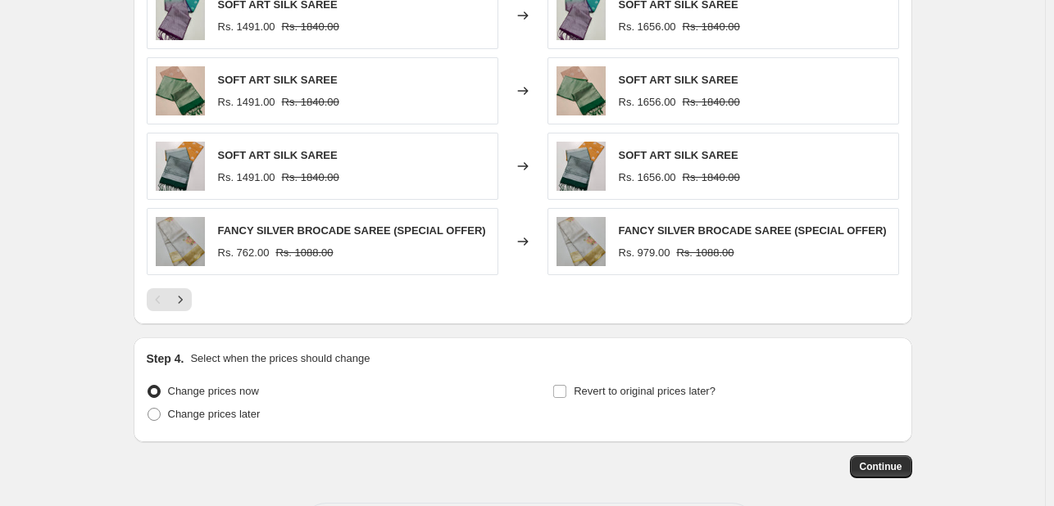
scroll to position [1372, 0]
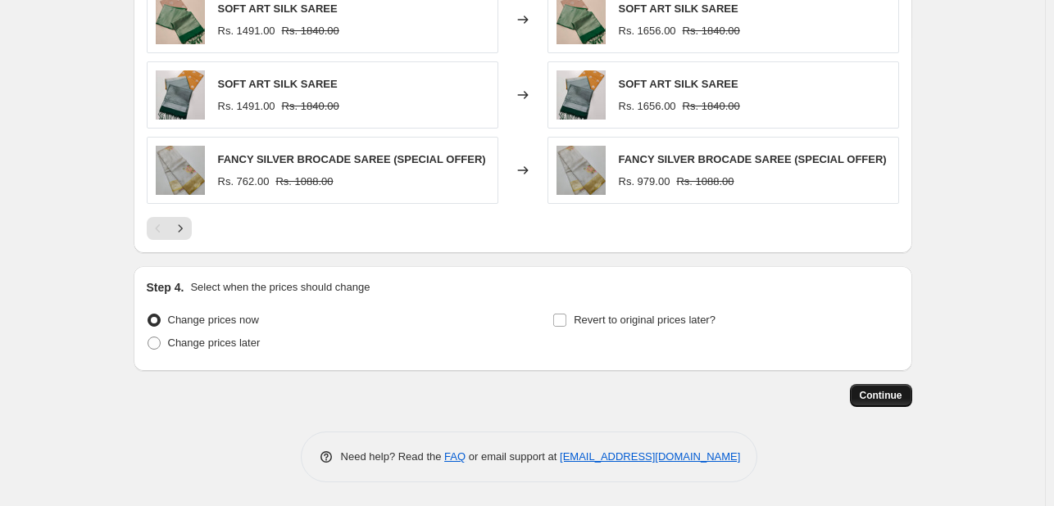
click at [900, 394] on span "Continue" at bounding box center [880, 395] width 43 height 13
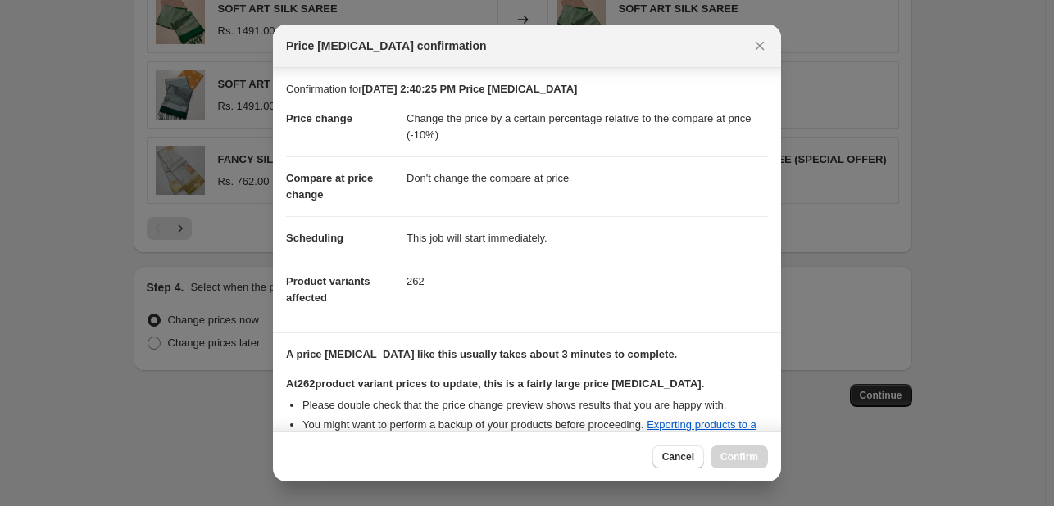
scroll to position [188, 0]
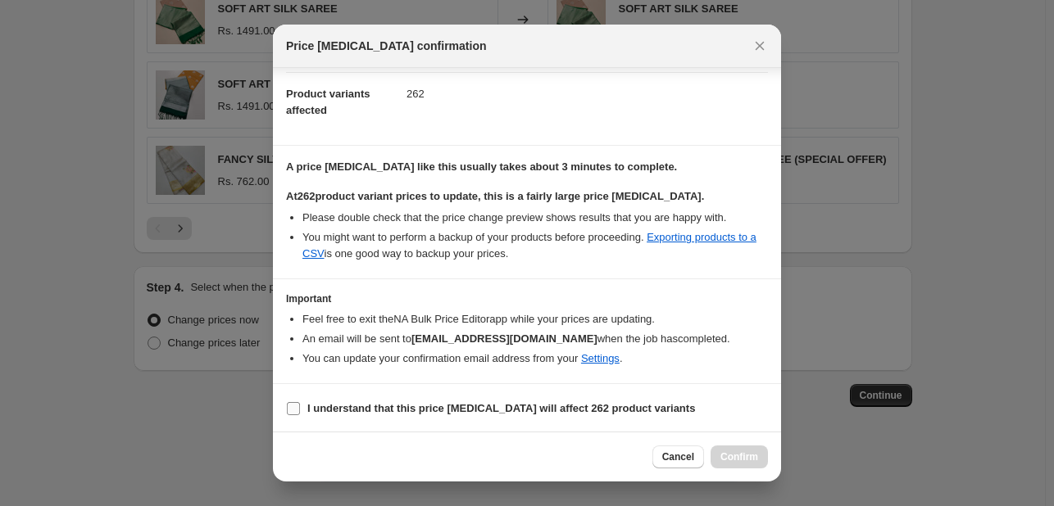
click at [364, 414] on span "I understand that this price change job will affect 262 product variants" at bounding box center [500, 409] width 387 height 16
click at [300, 414] on input "I understand that this price change job will affect 262 product variants" at bounding box center [293, 408] width 13 height 13
checkbox input "true"
click at [747, 447] on button "Confirm" at bounding box center [738, 457] width 57 height 23
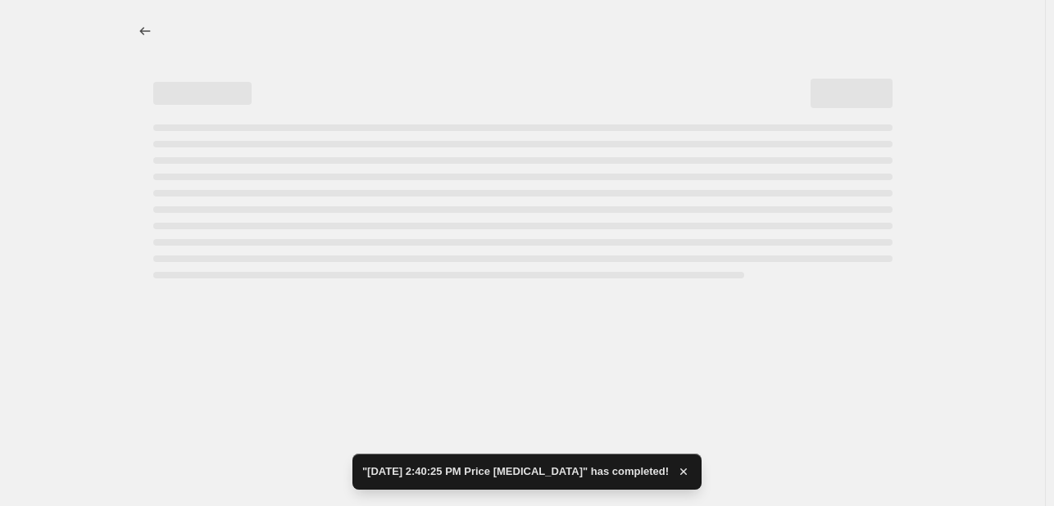
select select "pcap"
select select "no_change"
select select "tag"
select select "product_status"
select select "draft"
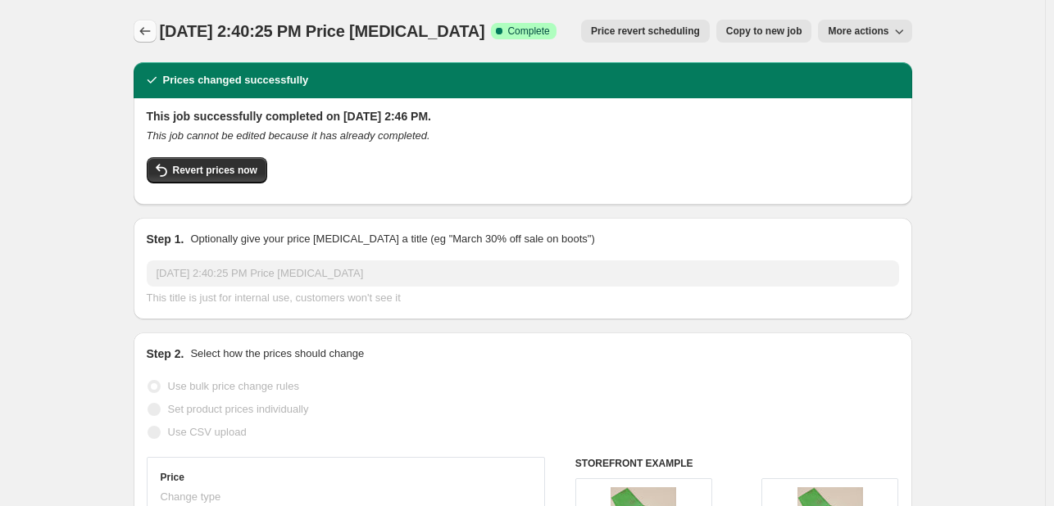
click at [153, 27] on icon "Price change jobs" at bounding box center [145, 31] width 16 height 16
